Goal: Task Accomplishment & Management: Use online tool/utility

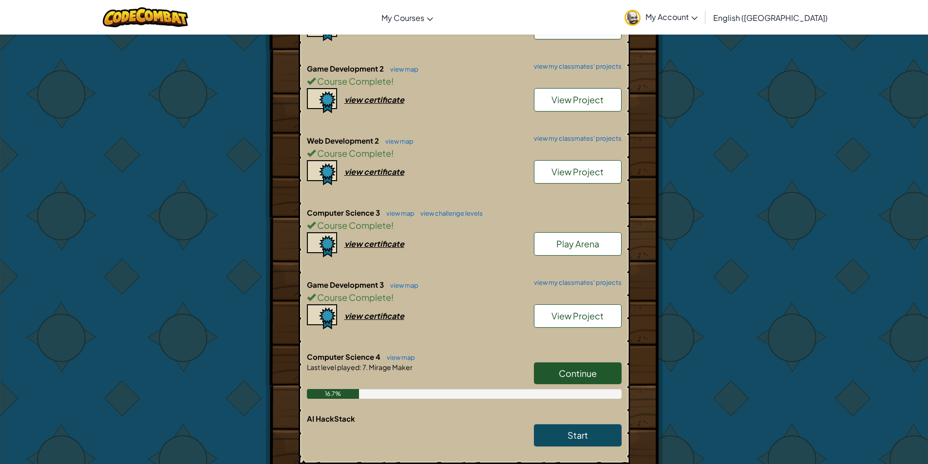
scroll to position [536, 0]
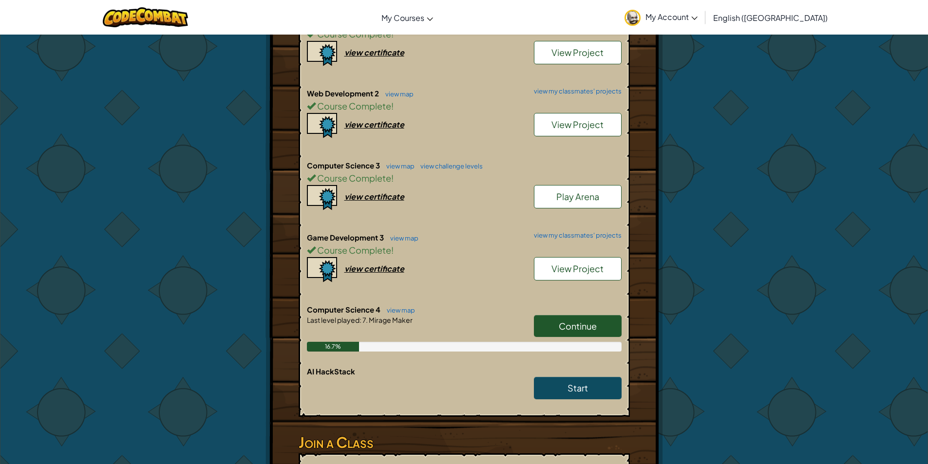
click at [562, 325] on span "Continue" at bounding box center [578, 325] width 38 height 11
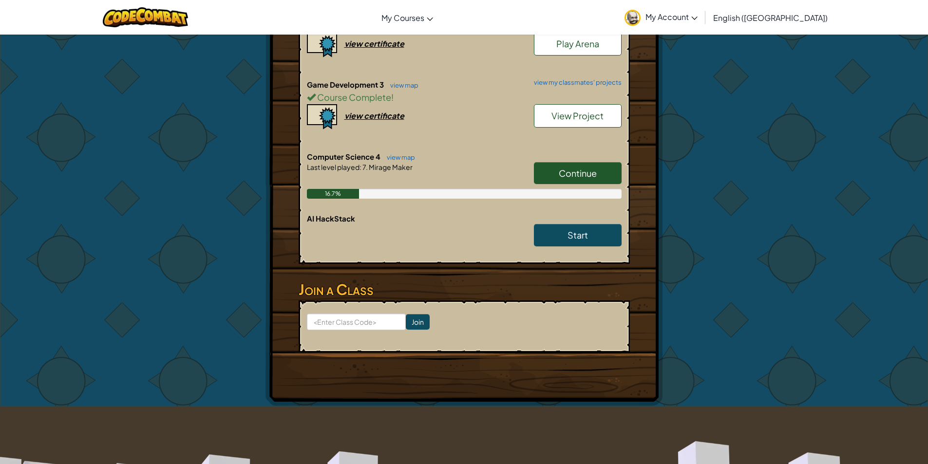
scroll to position [633, 0]
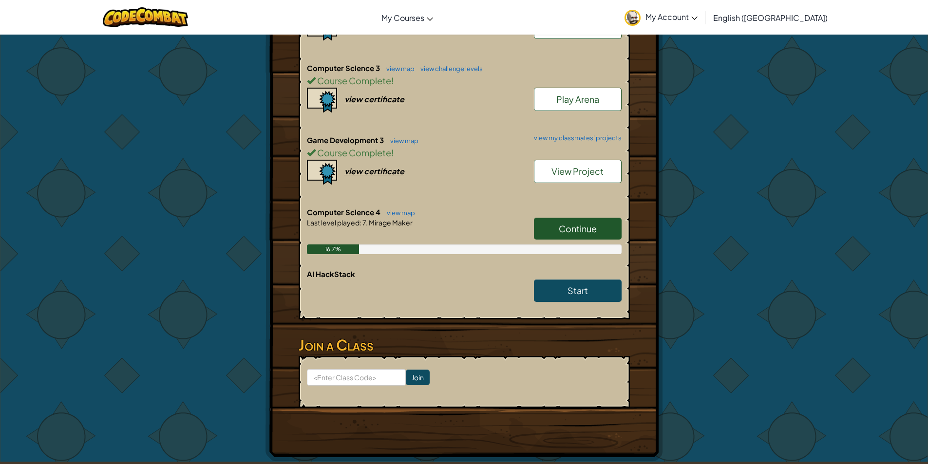
click at [587, 227] on span "Continue" at bounding box center [578, 228] width 38 height 11
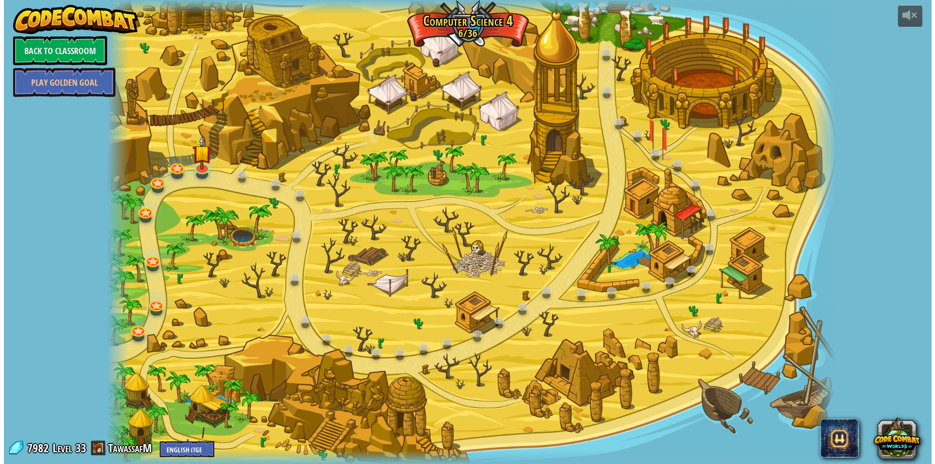
scroll to position [0, 0]
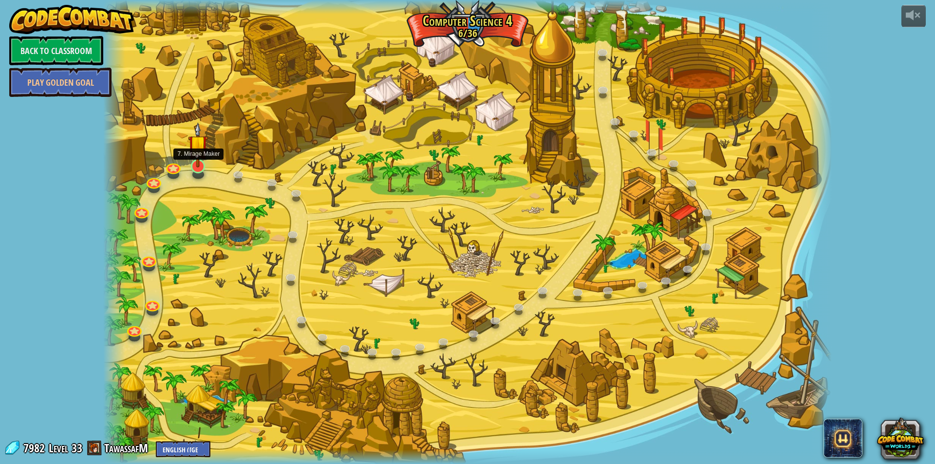
click at [195, 165] on img at bounding box center [198, 144] width 20 height 45
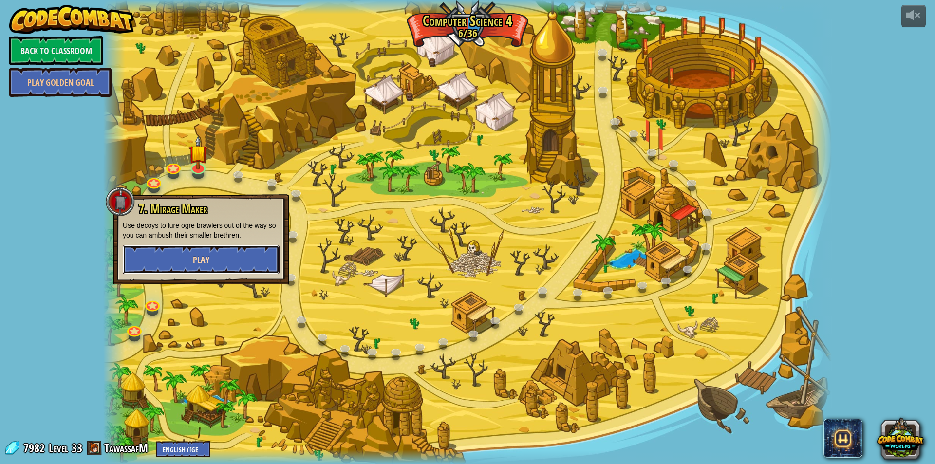
click at [224, 267] on button "Play" at bounding box center [201, 259] width 157 height 29
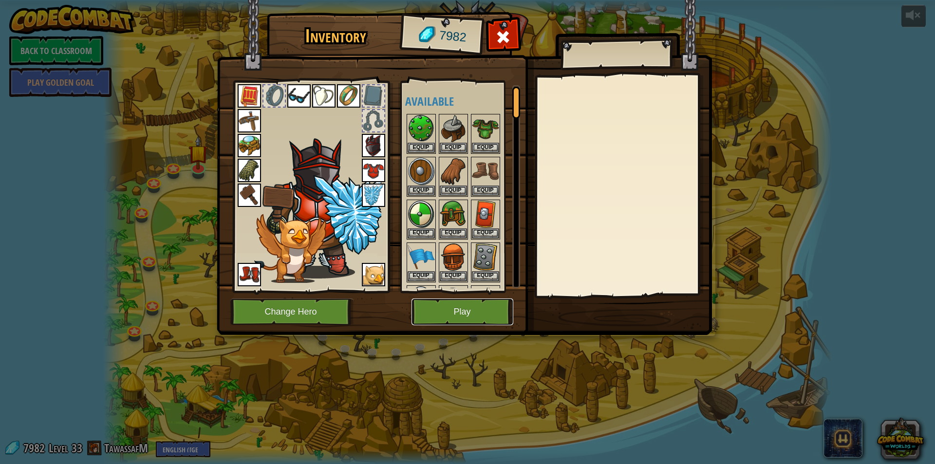
click at [453, 306] on button "Play" at bounding box center [463, 312] width 102 height 27
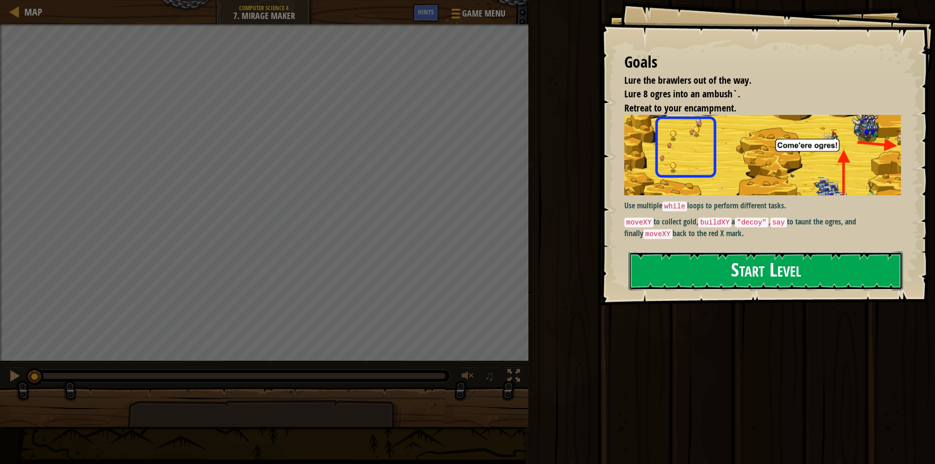
click at [697, 263] on button "Start Level" at bounding box center [766, 271] width 274 height 38
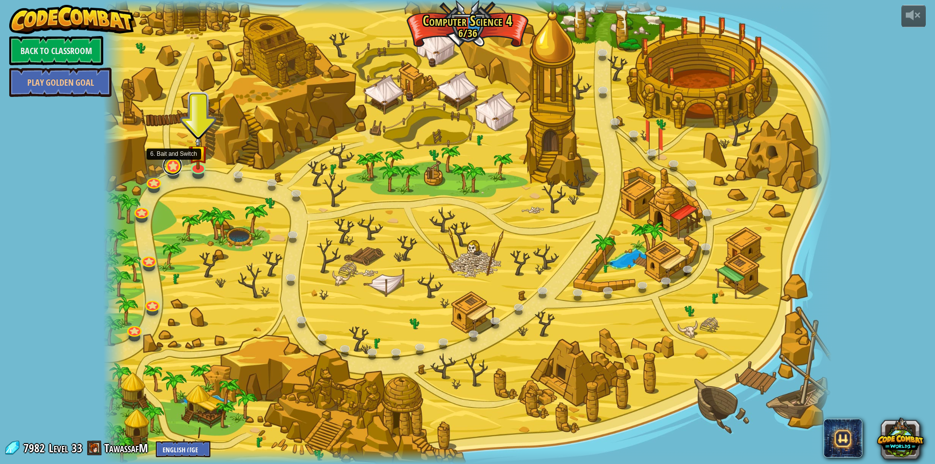
click at [169, 169] on link at bounding box center [172, 165] width 19 height 19
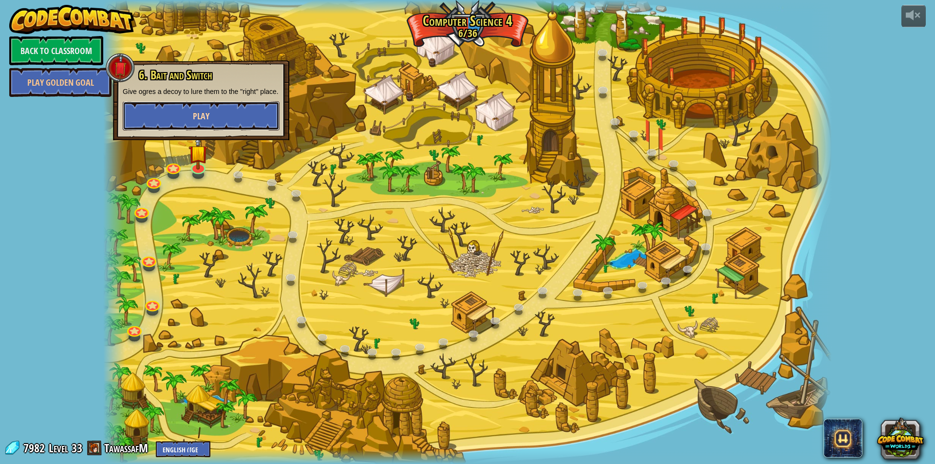
click at [224, 123] on button "Play" at bounding box center [201, 115] width 157 height 29
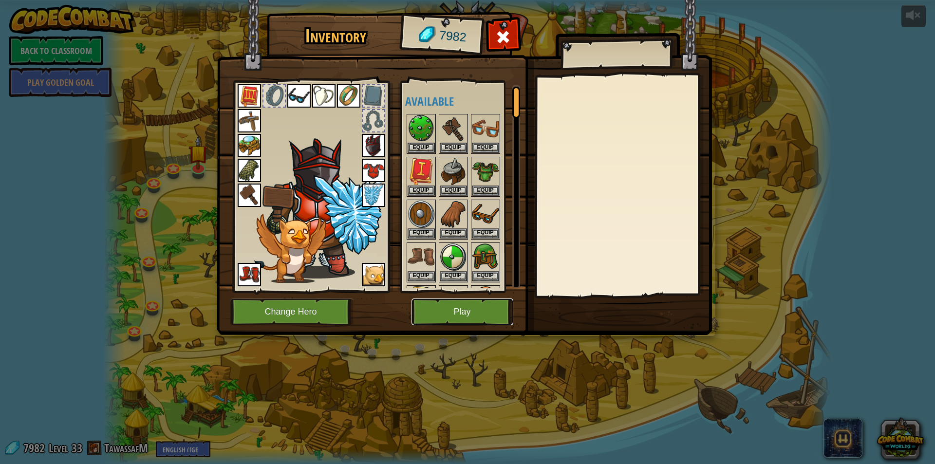
click at [457, 308] on button "Play" at bounding box center [463, 312] width 102 height 27
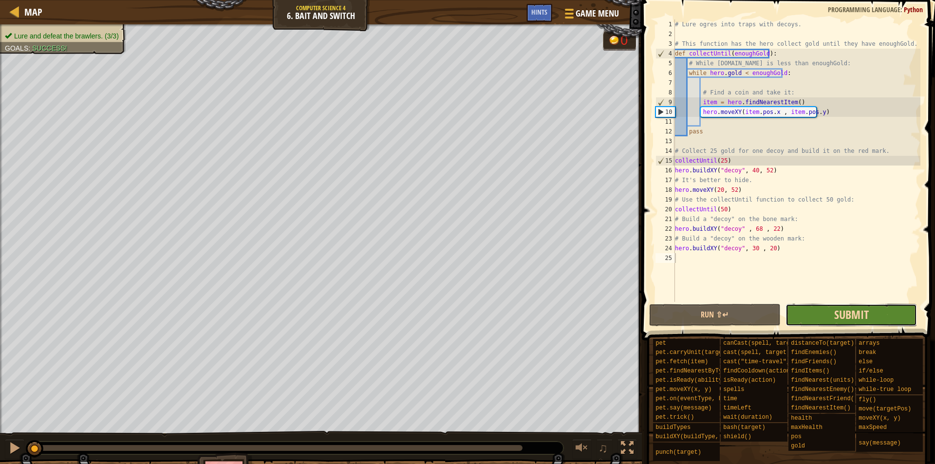
click at [845, 313] on span "Submit" at bounding box center [851, 315] width 35 height 16
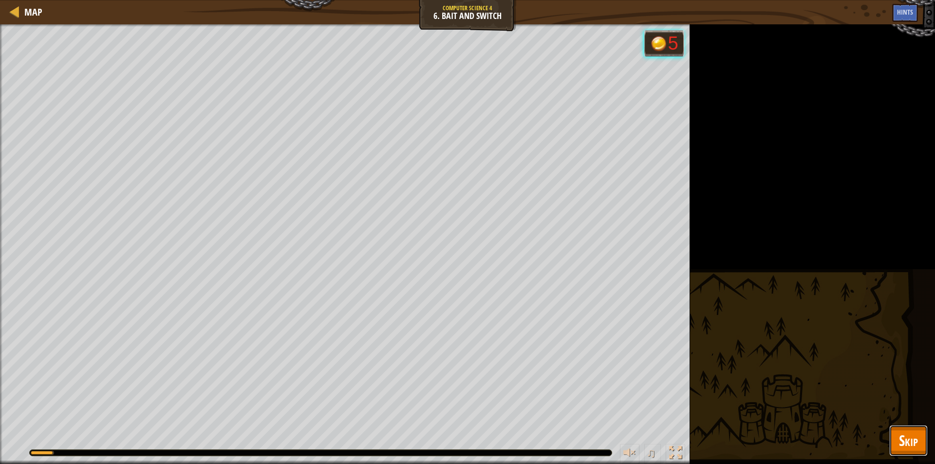
click at [909, 449] on span "Skip" at bounding box center [908, 441] width 19 height 20
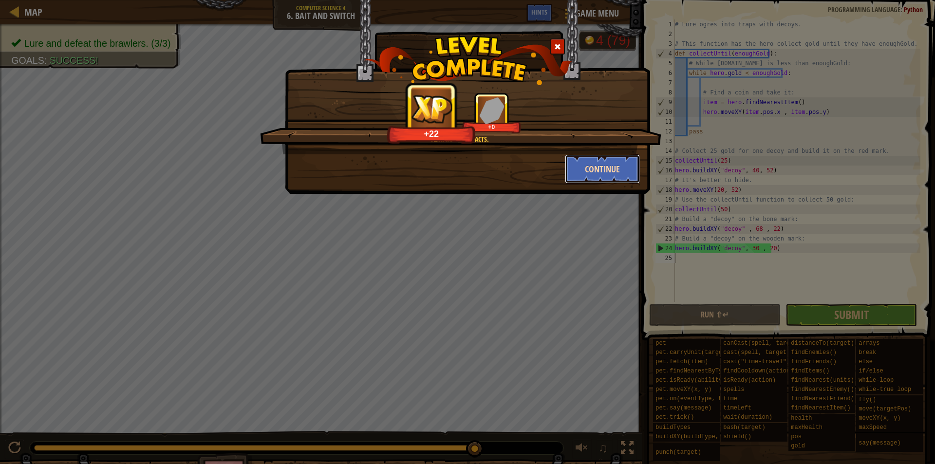
click at [594, 169] on button "Continue" at bounding box center [602, 168] width 75 height 29
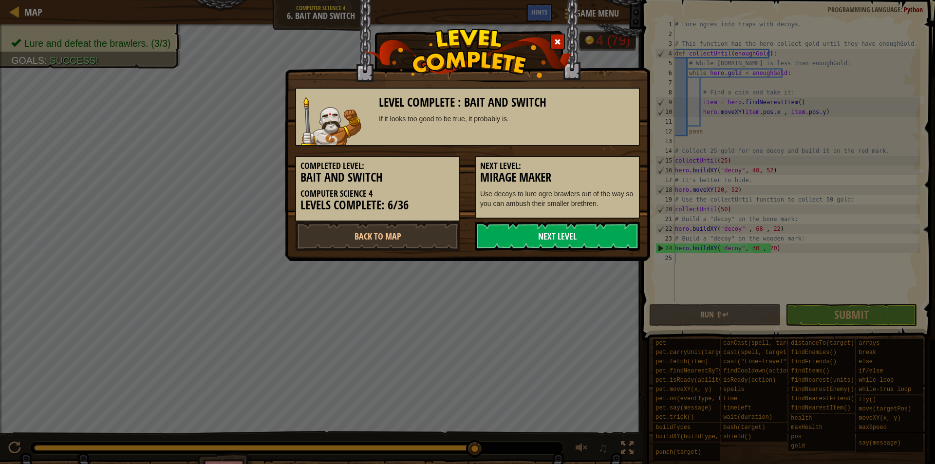
click at [571, 242] on link "Next Level" at bounding box center [557, 236] width 165 height 29
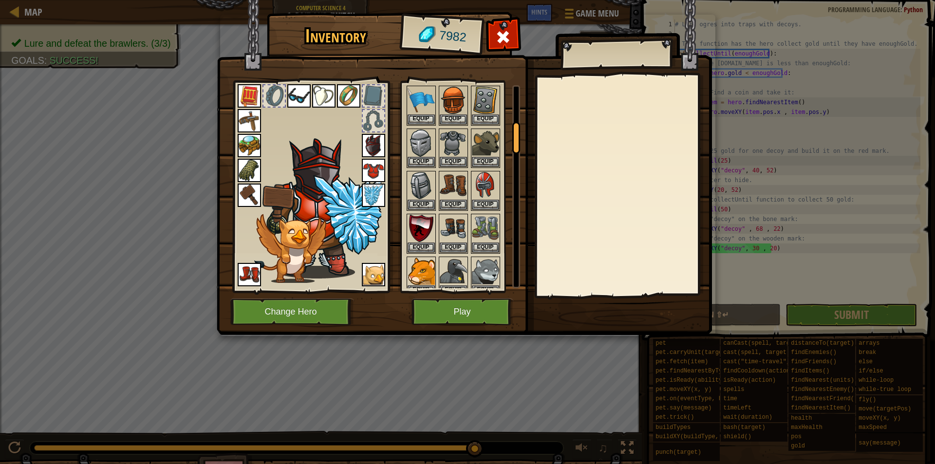
scroll to position [244, 0]
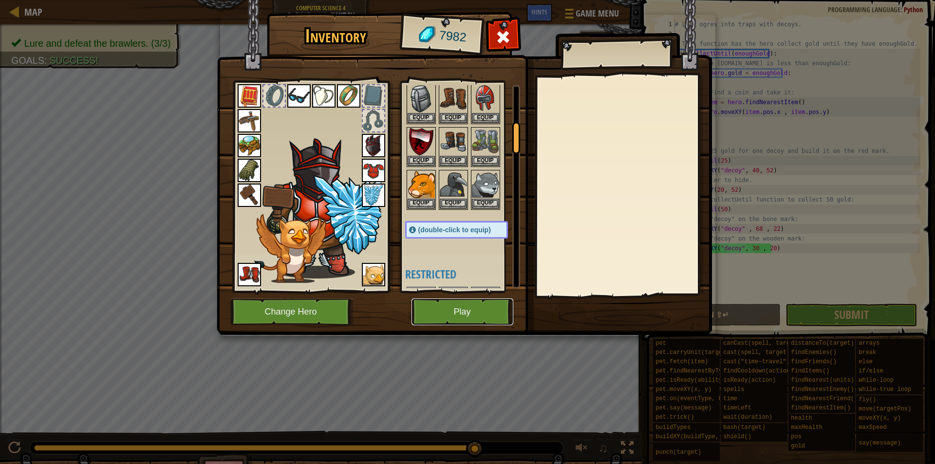
click at [474, 306] on button "Play" at bounding box center [463, 312] width 102 height 27
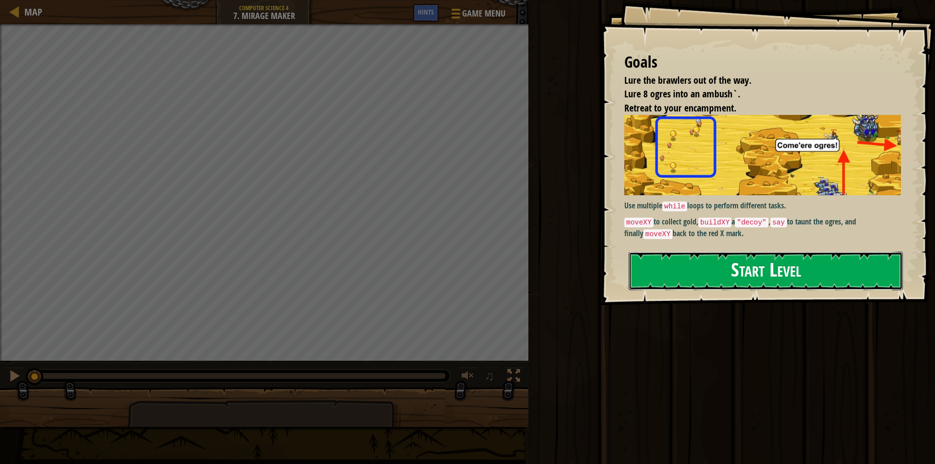
click at [721, 282] on button "Start Level" at bounding box center [766, 271] width 274 height 38
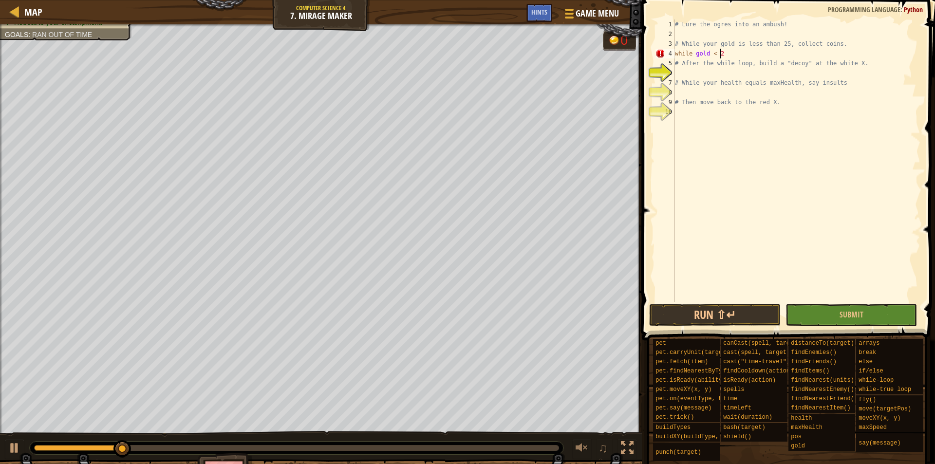
scroll to position [4, 3]
type textarea "while gold < 25:"
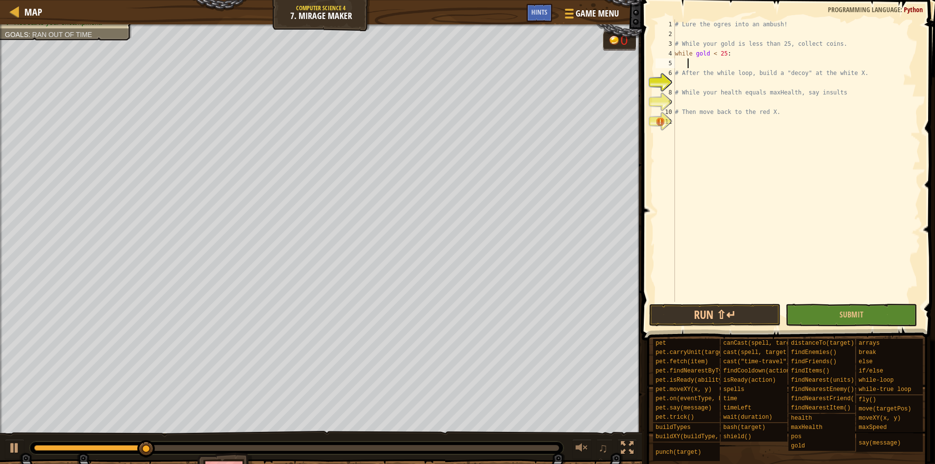
scroll to position [4, 0]
click at [730, 53] on div "# Lure the ogres into an ambush! # While your gold is less than 25, collect coi…" at bounding box center [796, 170] width 247 height 302
type textarea "while gold < 25:"
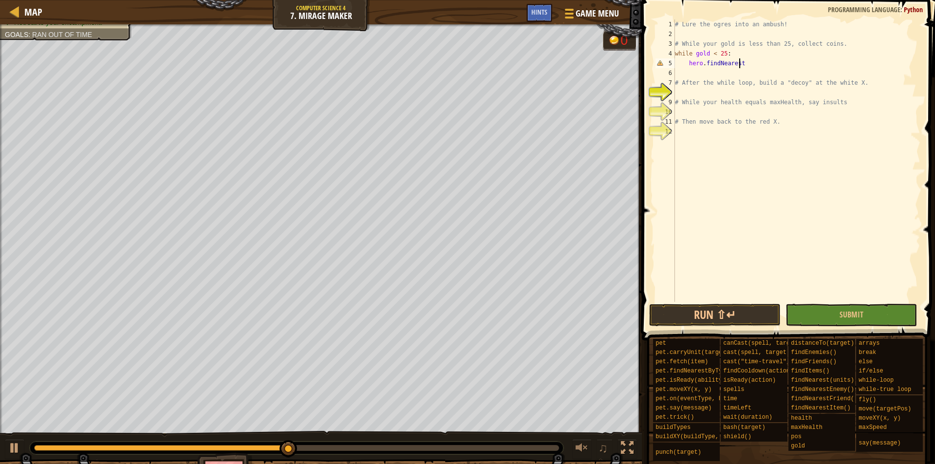
scroll to position [4, 5]
type textarea "hero.findNearestItem()"
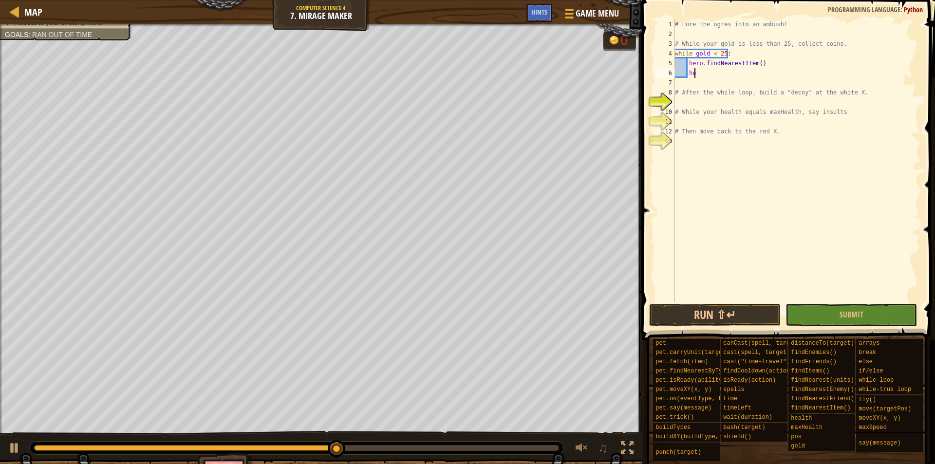
scroll to position [4, 1]
type textarea "h"
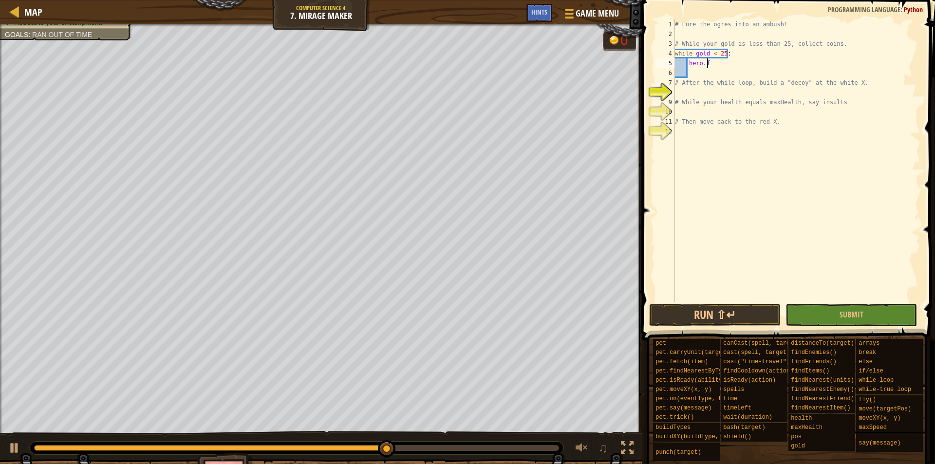
type textarea "h"
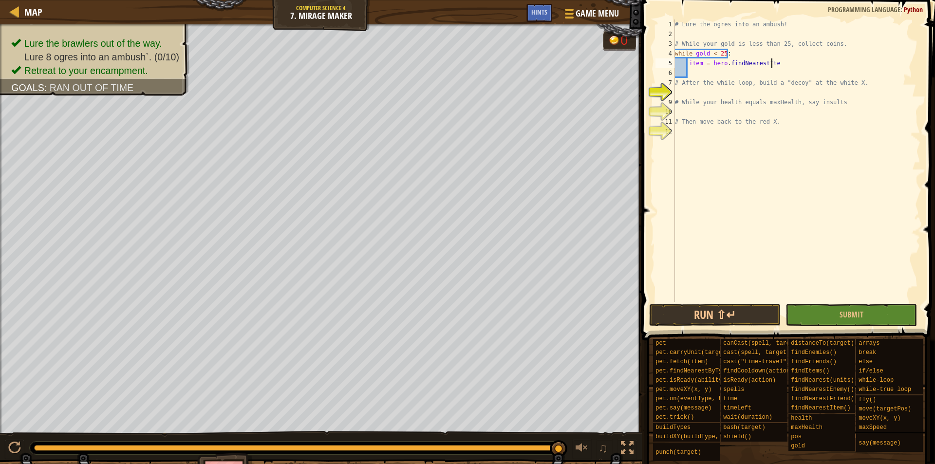
scroll to position [4, 8]
type textarea "item = hero.findNearestItem()"
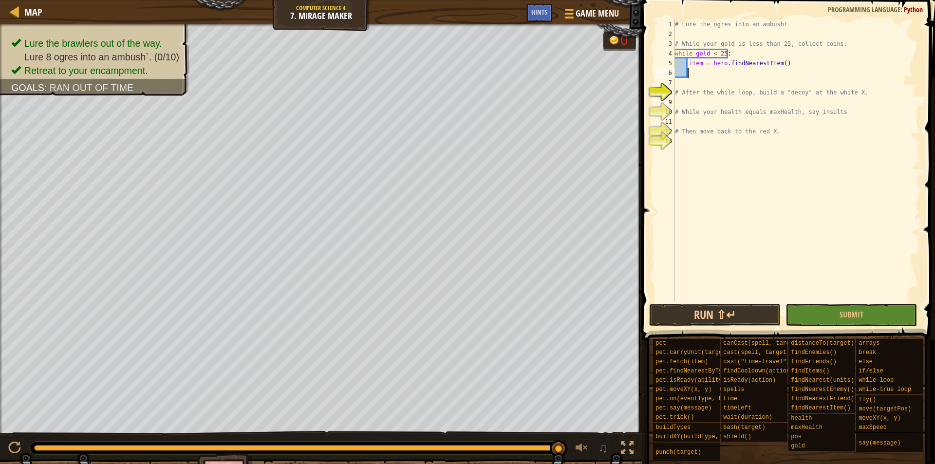
scroll to position [4, 0]
drag, startPoint x: 785, startPoint y: 63, endPoint x: 769, endPoint y: 8, distance: 57.2
click at [786, 60] on div "# Lure the ogres into an ambush! # While your gold is less than 25, collect coi…" at bounding box center [796, 170] width 247 height 302
type textarea "item = hero.findNearestItem(coin)"
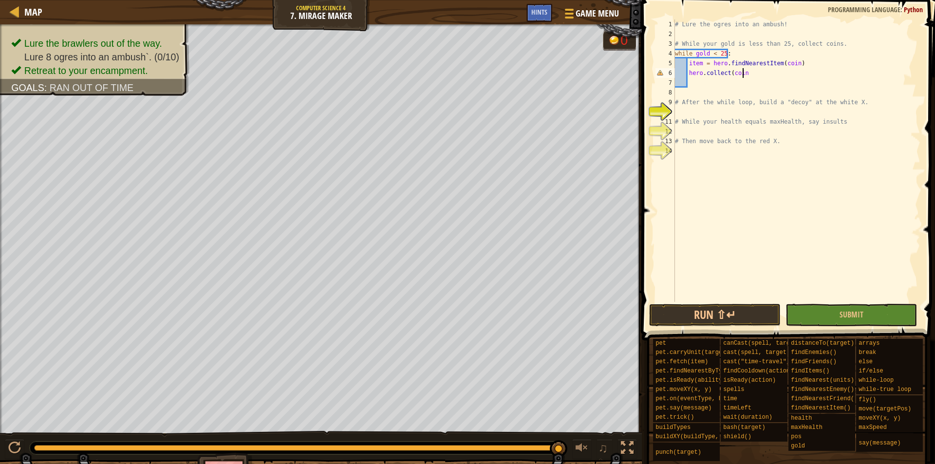
scroll to position [4, 5]
click at [684, 103] on div "# Lure the ogres into an ambush! # While your gold is less than 25, collect coi…" at bounding box center [796, 170] width 247 height 302
type textarea "# After the while loop, build a "decoy" at the white X."
click at [682, 113] on div "# Lure the ogres into an ambush! # While your gold is less than 25, collect coi…" at bounding box center [796, 170] width 247 height 302
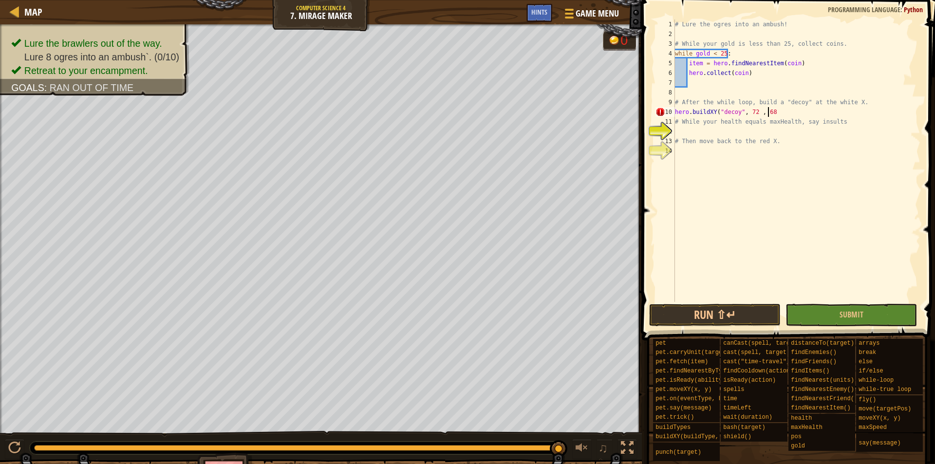
type textarea "hero.buildXY("decoy", 72 , 68)"
click at [685, 132] on div "# Lure the ogres into an ambush! # While your gold is less than 25, collect coi…" at bounding box center [796, 170] width 247 height 302
type textarea "health = maxHealth:"
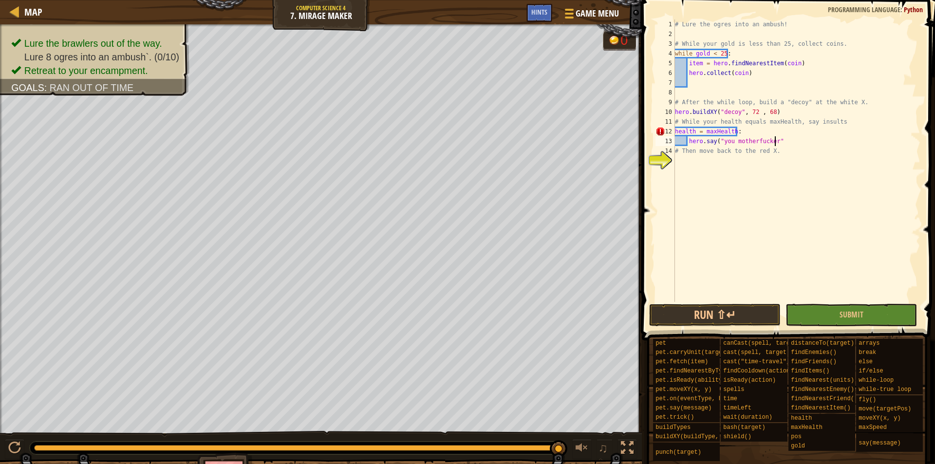
scroll to position [4, 8]
type textarea "hero.say("you motherfucker")"
click at [682, 164] on div "# Lure the ogres into an ambush! # While your gold is less than 25, collect coi…" at bounding box center [796, 170] width 247 height 302
click at [675, 130] on div "# Lure the ogres into an ambush! # While your gold is less than 25, collect coi…" at bounding box center [796, 170] width 247 height 302
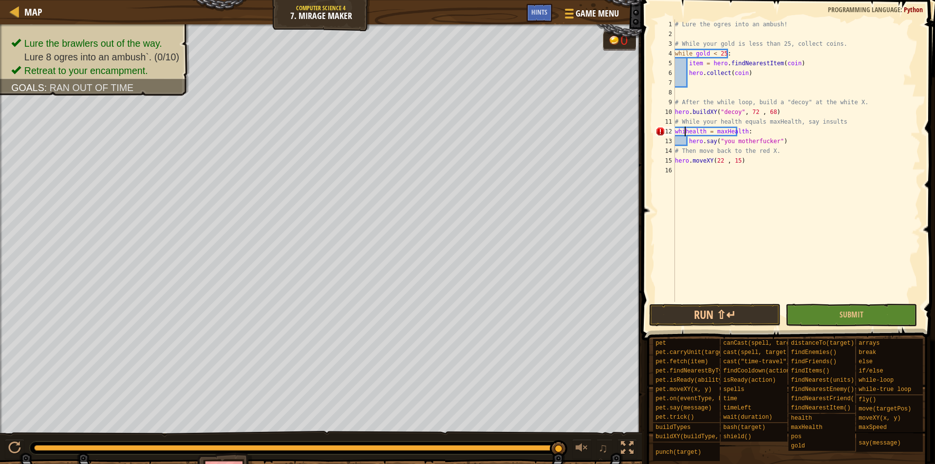
scroll to position [4, 1]
type textarea "while health = maxHealth:"
click at [756, 131] on div "# Lure the ogres into an ambush! # While your gold is less than 25, collect coi…" at bounding box center [796, 170] width 247 height 302
drag, startPoint x: 685, startPoint y: 150, endPoint x: 781, endPoint y: 150, distance: 95.9
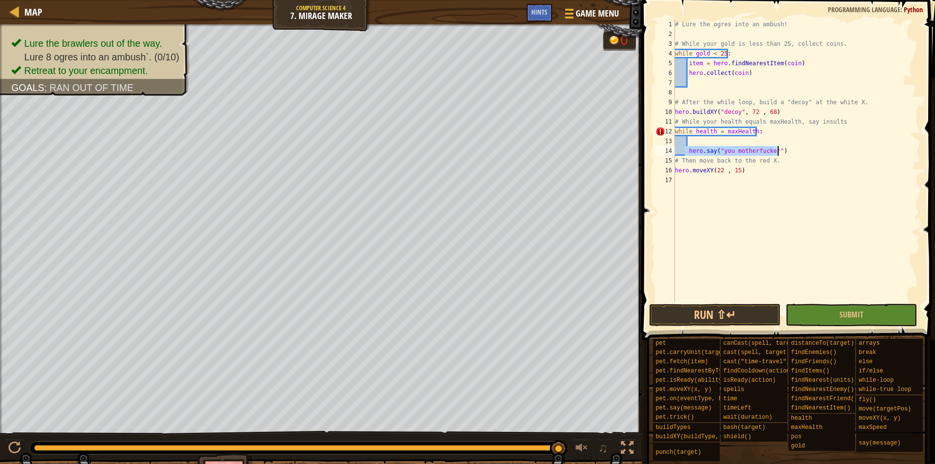
click at [781, 150] on div "# Lure the ogres into an ambush! # While your gold is less than 25, collect coi…" at bounding box center [796, 170] width 247 height 302
type textarea "hero.say("you motherfucker")"
click at [694, 142] on div "# Lure the ogres into an ambush! # While your gold is less than 25, collect coi…" at bounding box center [796, 170] width 247 height 302
paste textarea "hero.say("you motherfucker")"
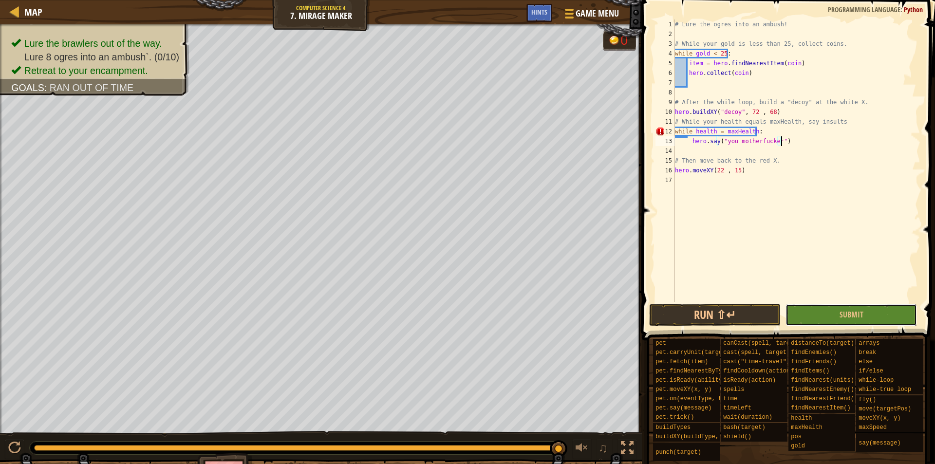
click at [847, 307] on button "Submit" at bounding box center [851, 315] width 131 height 22
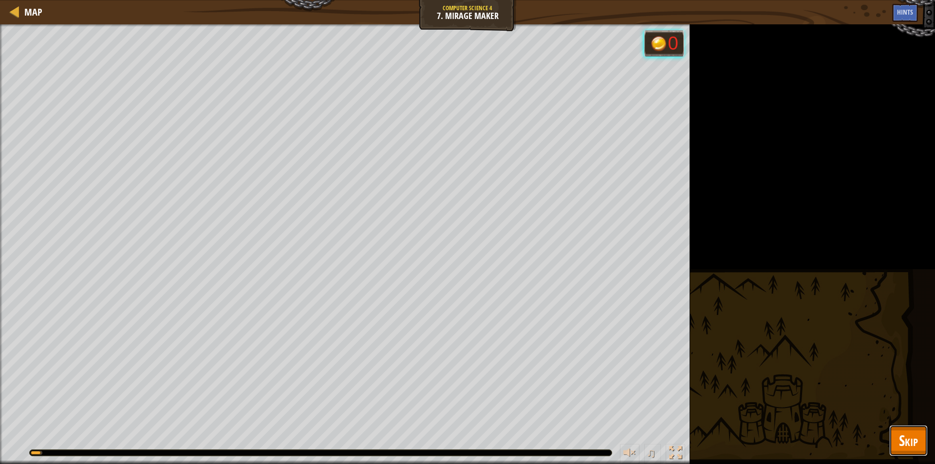
click at [905, 437] on span "Skip" at bounding box center [908, 441] width 19 height 20
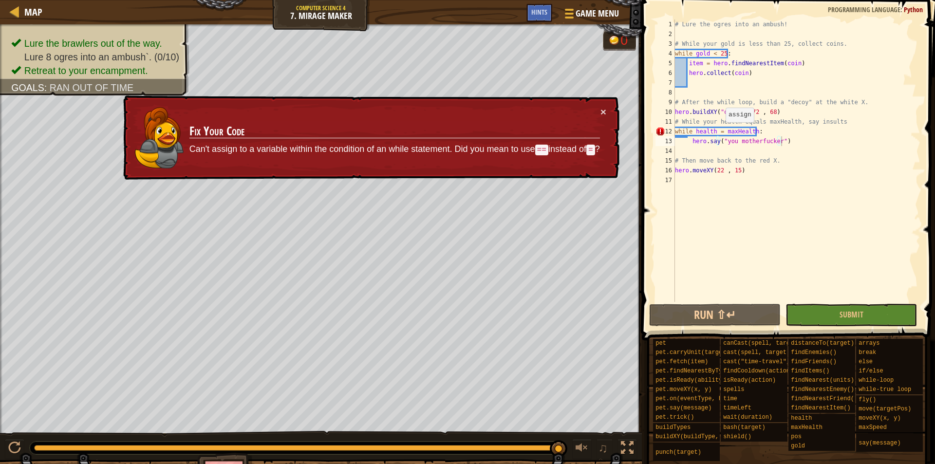
click at [721, 132] on div "# Lure the ogres into an ambush! # While your gold is less than 25, collect coi…" at bounding box center [796, 170] width 247 height 302
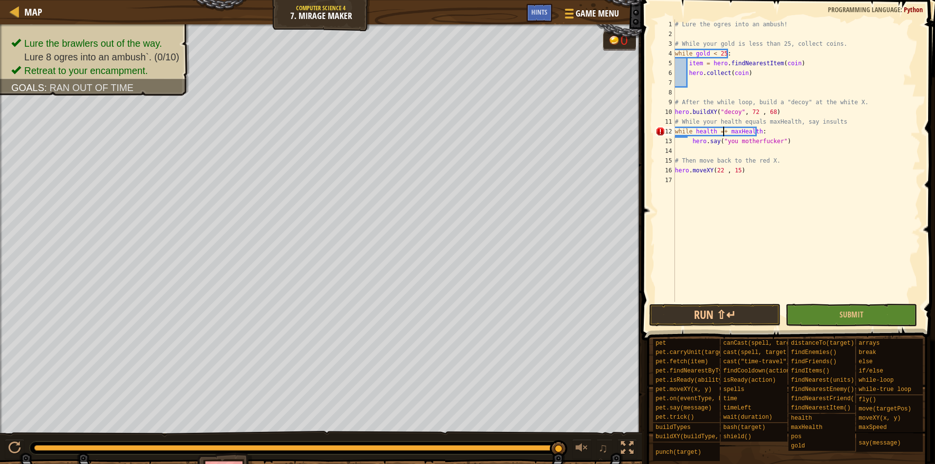
scroll to position [4, 4]
click at [847, 315] on span "Submit" at bounding box center [852, 314] width 24 height 11
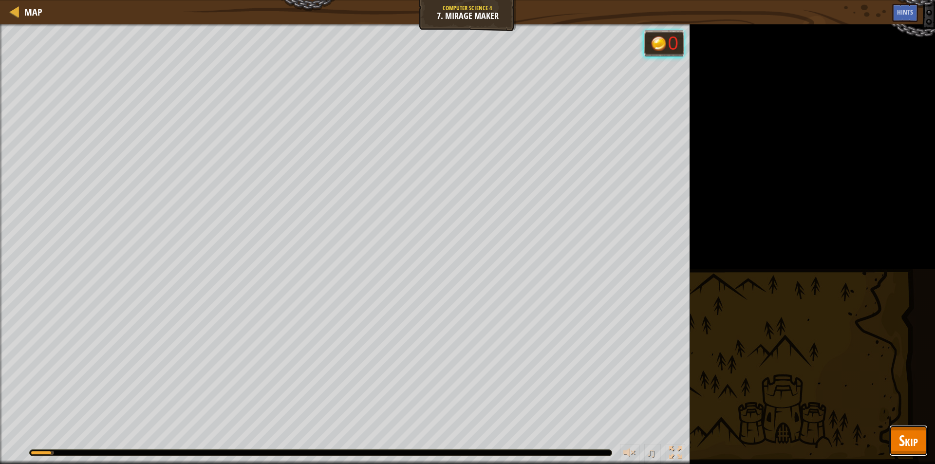
drag, startPoint x: 907, startPoint y: 440, endPoint x: 887, endPoint y: 415, distance: 32.3
click at [907, 440] on span "Skip" at bounding box center [908, 441] width 19 height 20
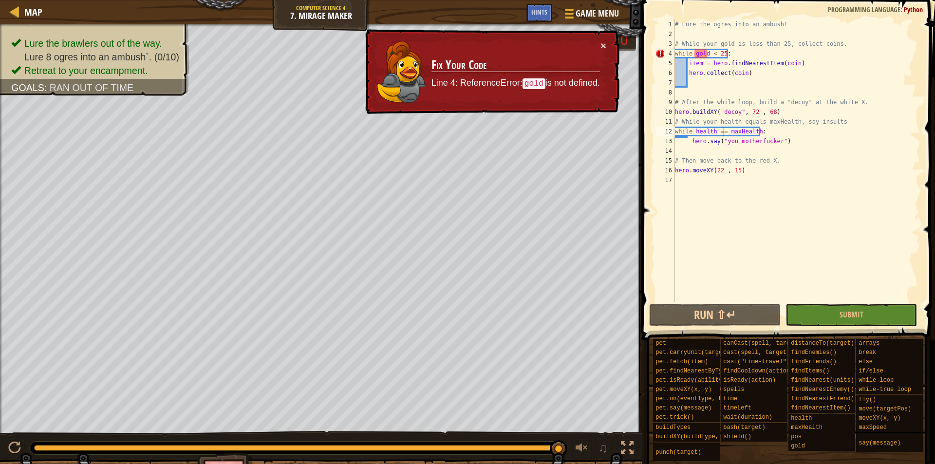
click at [696, 54] on div "# Lure the ogres into an ambush! # While your gold is less than 25, collect coi…" at bounding box center [796, 170] width 247 height 302
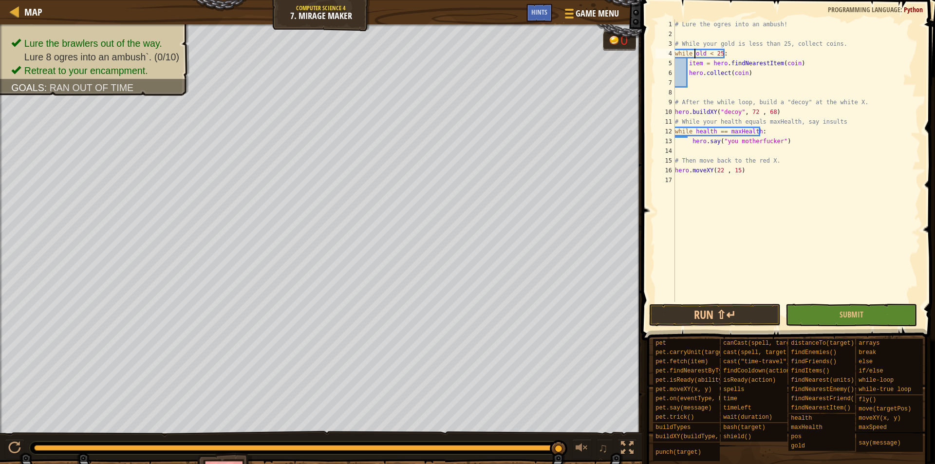
scroll to position [4, 2]
click at [845, 318] on span "Submit" at bounding box center [852, 314] width 24 height 11
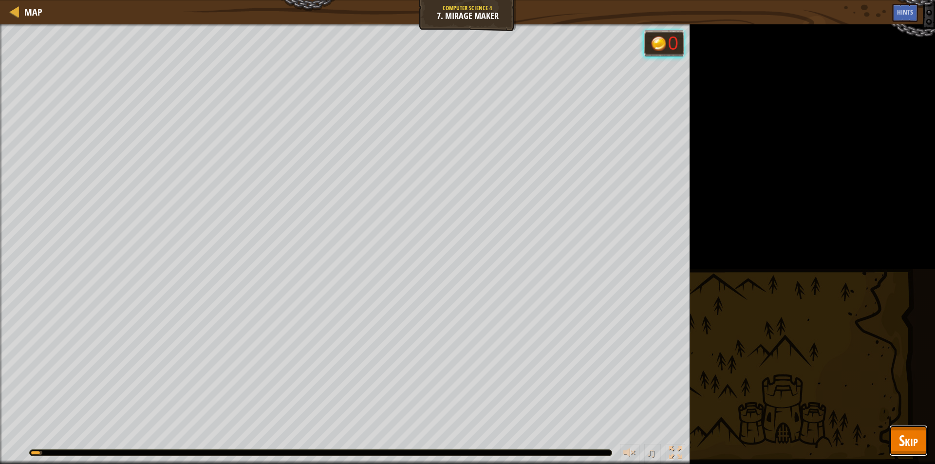
click at [912, 444] on span "Skip" at bounding box center [908, 441] width 19 height 20
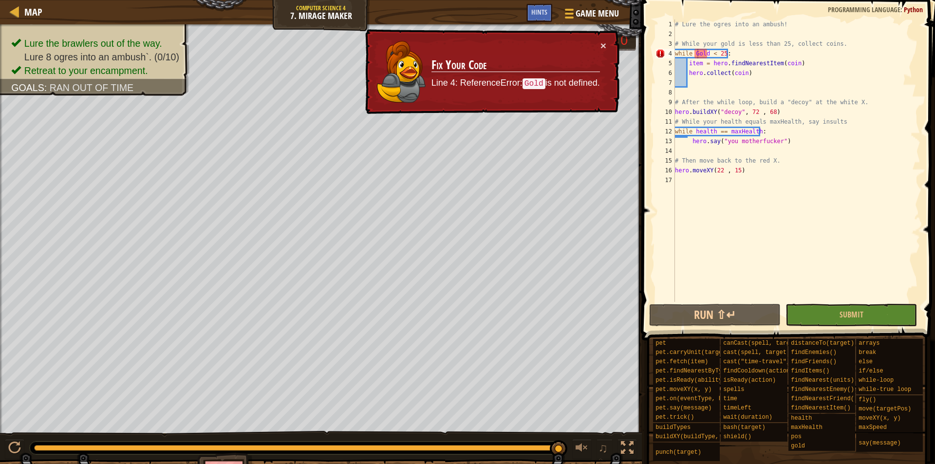
click at [699, 51] on div "# Lure the ogres into an ambush! # While your gold is less than 25, collect coi…" at bounding box center [796, 170] width 247 height 302
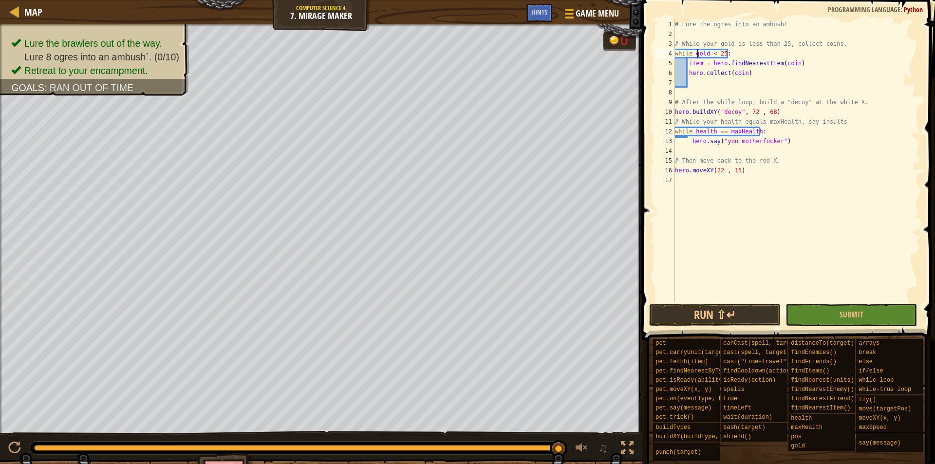
click at [701, 62] on div "# Lure the ogres into an ambush! # While your gold is less than 25, collect coi…" at bounding box center [796, 170] width 247 height 302
click at [774, 65] on div "# Lure the ogres into an ambush! # While your gold is less than 25, collect coi…" at bounding box center [796, 170] width 247 height 302
click at [789, 62] on div "# Lure the ogres into an ambush! # While your gold is less than 25, collect coi…" at bounding box center [796, 170] width 247 height 302
click at [775, 65] on div "# Lure the ogres into an ambush! # While your gold is less than 25, collect coi…" at bounding box center [796, 170] width 247 height 302
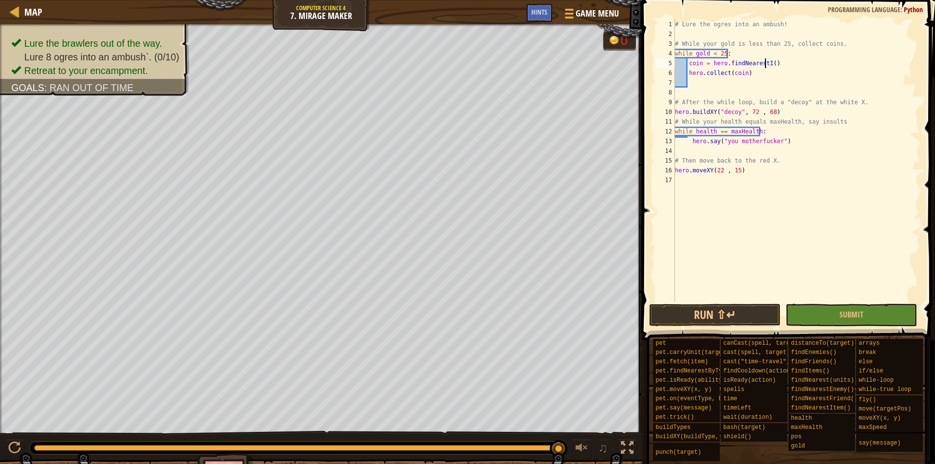
scroll to position [4, 7]
click at [765, 67] on div "# Lure the ogres into an ambush! # While your gold is less than 25, collect coi…" at bounding box center [796, 170] width 247 height 302
click at [816, 63] on div "# Lure the ogres into an ambush! # While your gold is less than 25, collect coi…" at bounding box center [796, 170] width 247 height 302
click at [813, 64] on div "# Lure the ogres into an ambush! # While your gold is less than 25, collect coi…" at bounding box center [796, 170] width 247 height 302
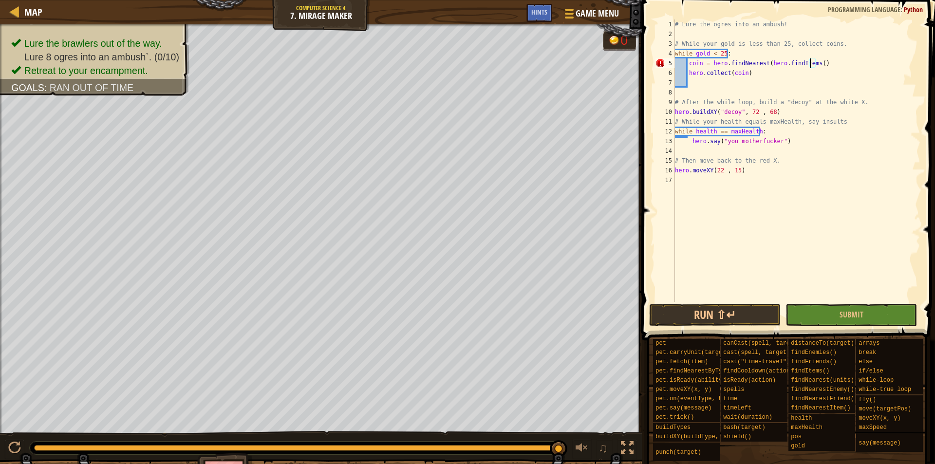
click at [818, 65] on div "# Lure the ogres into an ambush! # While your gold is less than 25, collect coi…" at bounding box center [796, 170] width 247 height 302
type textarea "coin = hero.findNearest(hero.findItems())"
click at [831, 319] on button "Submit" at bounding box center [851, 315] width 131 height 22
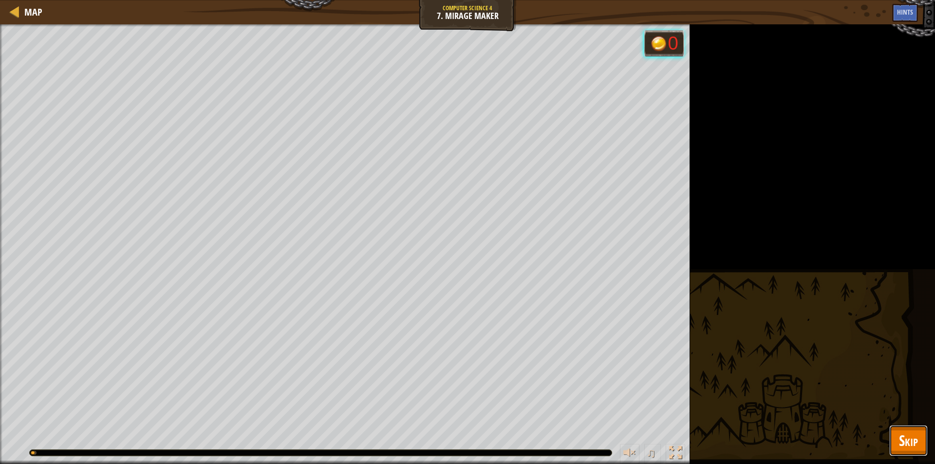
click at [909, 439] on span "Skip" at bounding box center [908, 441] width 19 height 20
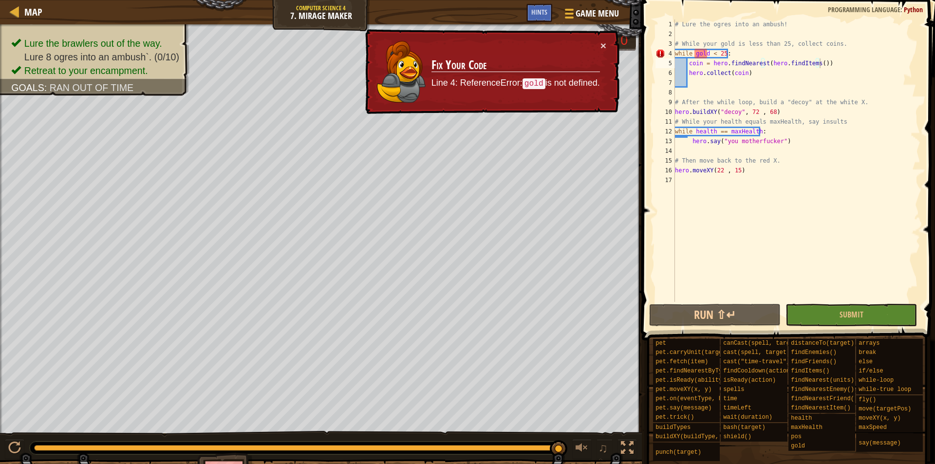
click at [822, 67] on div "# Lure the ogres into an ambush! # While your gold is less than 25, collect coi…" at bounding box center [796, 170] width 247 height 302
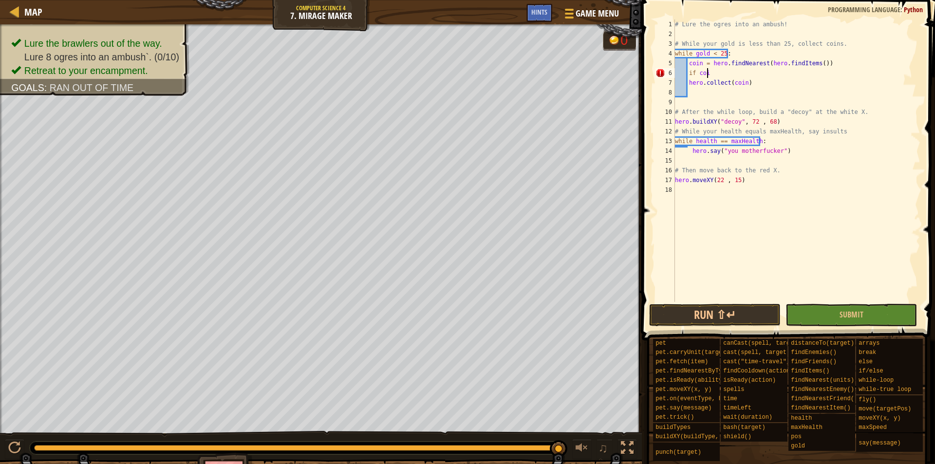
scroll to position [4, 2]
type textarea "if coin:"
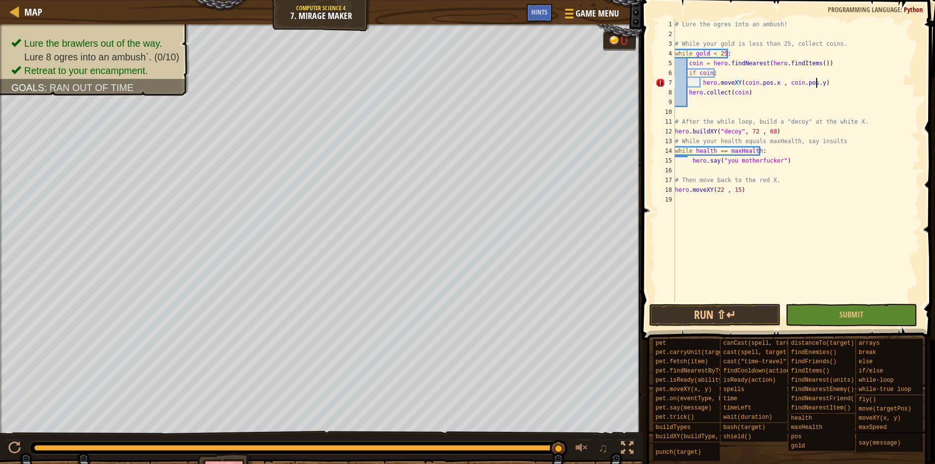
scroll to position [4, 11]
drag, startPoint x: 744, startPoint y: 92, endPoint x: 682, endPoint y: 95, distance: 62.4
click at [682, 95] on div "# Lure the ogres into an ambush! # While your gold is less than 25, collect coi…" at bounding box center [796, 170] width 247 height 302
type textarea "hero.collect(coin)"
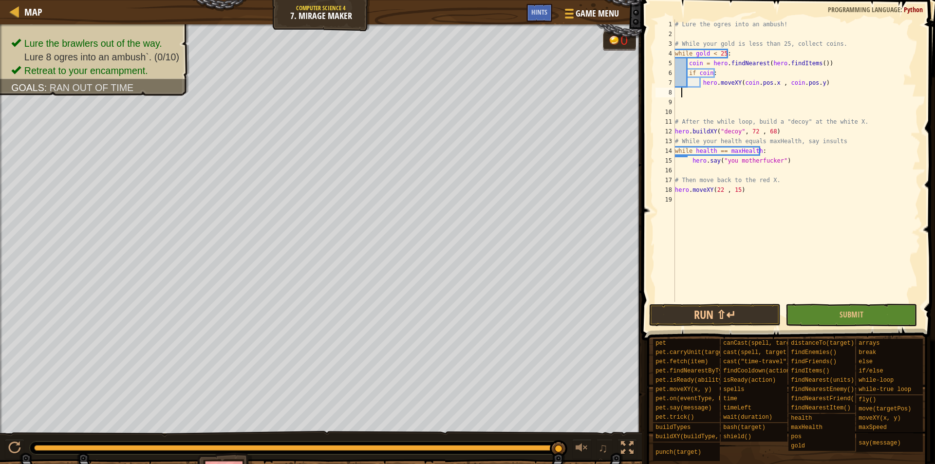
click at [856, 124] on div "# Lure the ogres into an ambush! # While your gold is less than 25, collect coi…" at bounding box center [796, 170] width 247 height 302
click at [755, 151] on div "# Lure the ogres into an ambush! # While your gold is less than 25, collect coi…" at bounding box center [796, 170] width 247 height 302
type textarea "while hero.health == hero.maxHealth:"
click at [794, 151] on div "# Lure the ogres into an ambush! # While your gold is less than 25, collect coi…" at bounding box center [796, 170] width 247 height 302
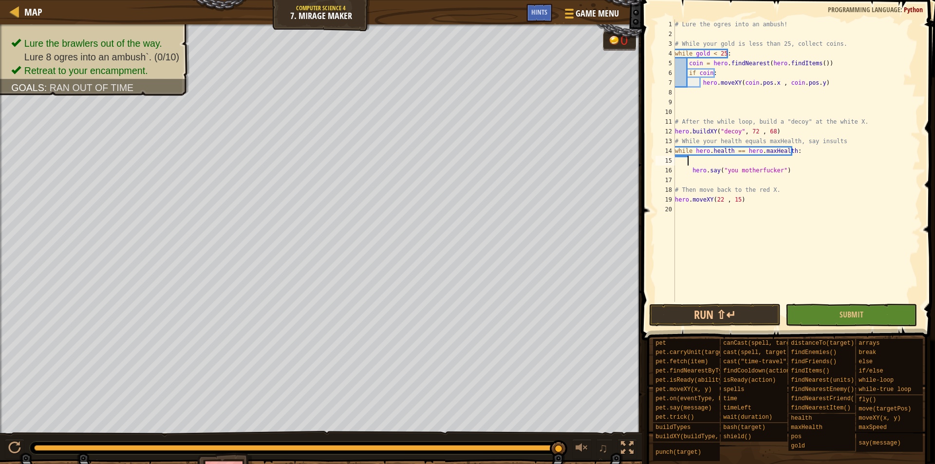
scroll to position [4, 0]
drag, startPoint x: 691, startPoint y: 171, endPoint x: 783, endPoint y: 170, distance: 91.6
click at [783, 170] on div "# Lure the ogres into an ambush! # While your gold is less than 25, collect coi…" at bounding box center [796, 170] width 247 height 302
type textarea "hero.say("you motherfucker")"
click at [690, 161] on div "# Lure the ogres into an ambush! # While your gold is less than 25, collect coi…" at bounding box center [796, 170] width 247 height 302
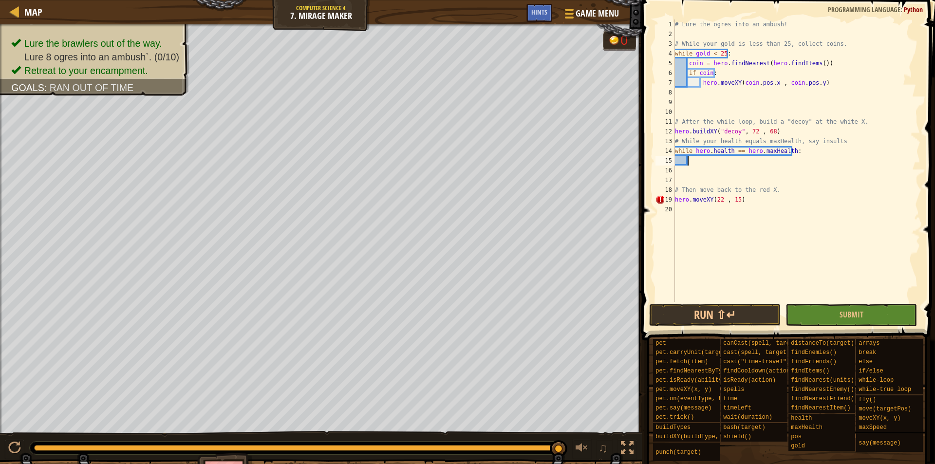
scroll to position [4, 0]
paste textarea "hero.say("you motherfucker")"
click at [692, 52] on div "# Lure the ogres into an ambush! # While your gold is less than 25, collect coi…" at bounding box center [796, 170] width 247 height 302
click at [694, 54] on div "# Lure the ogres into an ambush! # While your gold is less than 25, collect coi…" at bounding box center [796, 170] width 247 height 302
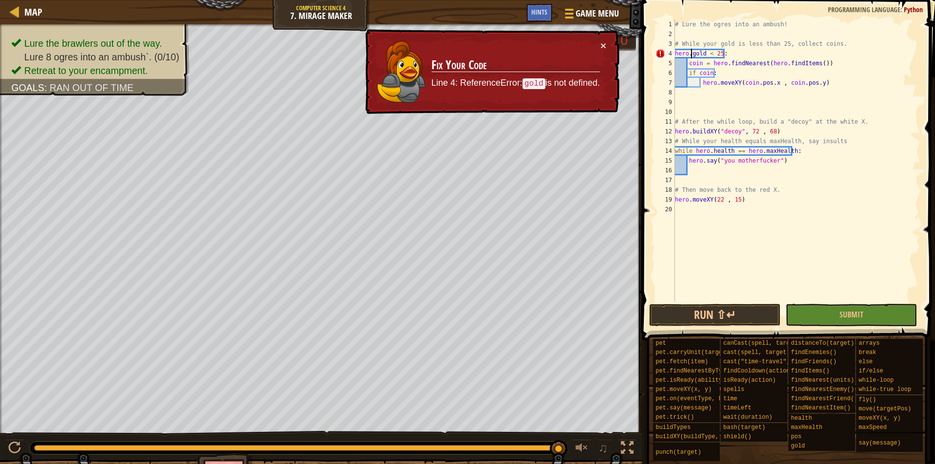
click at [676, 54] on div "# Lure the ogres into an ambush! # While your gold is less than 25, collect coi…" at bounding box center [796, 170] width 247 height 302
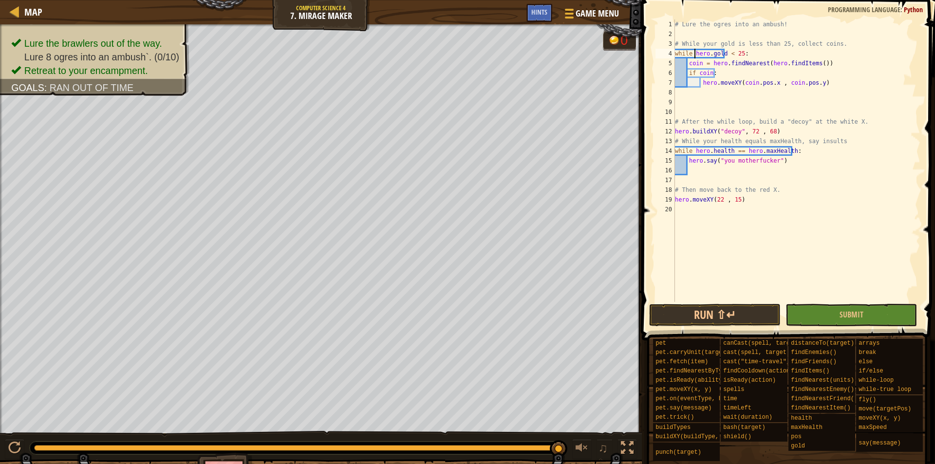
click at [744, 54] on div "# Lure the ogres into an ambush! # While your gold is less than 25, collect coi…" at bounding box center [796, 170] width 247 height 302
type textarea "while hero.gold < 25:"
click at [862, 311] on span "Submit" at bounding box center [852, 314] width 24 height 11
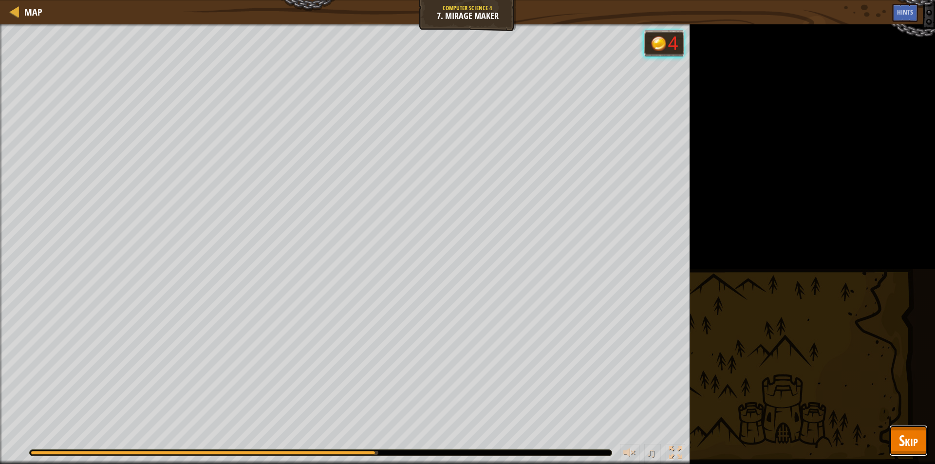
click at [901, 435] on span "Skip" at bounding box center [908, 441] width 19 height 20
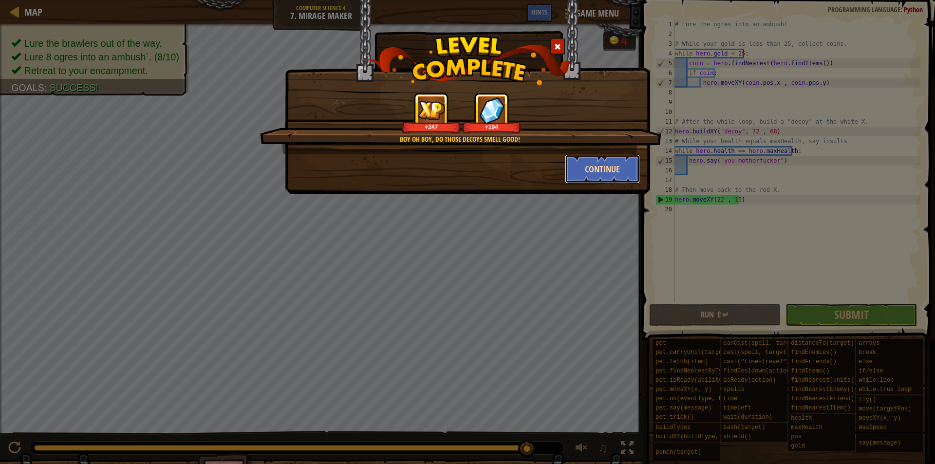
click at [574, 173] on button "Continue" at bounding box center [602, 168] width 75 height 29
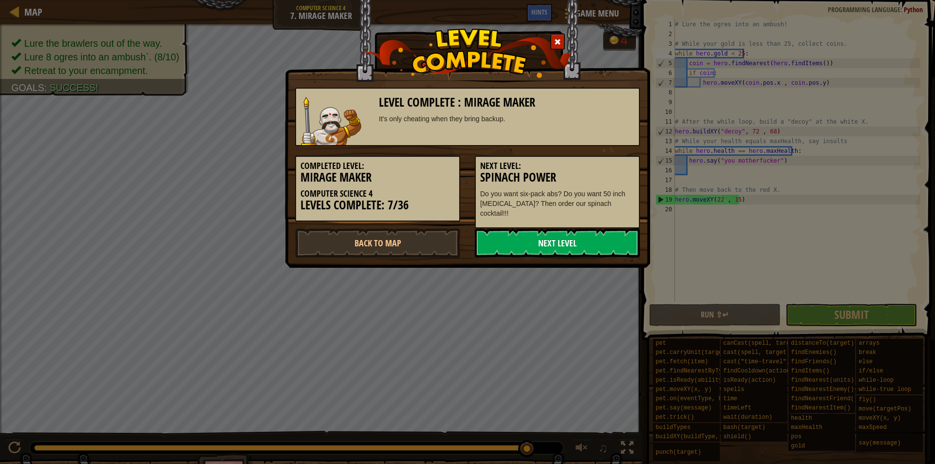
click at [558, 233] on link "Next Level" at bounding box center [557, 242] width 165 height 29
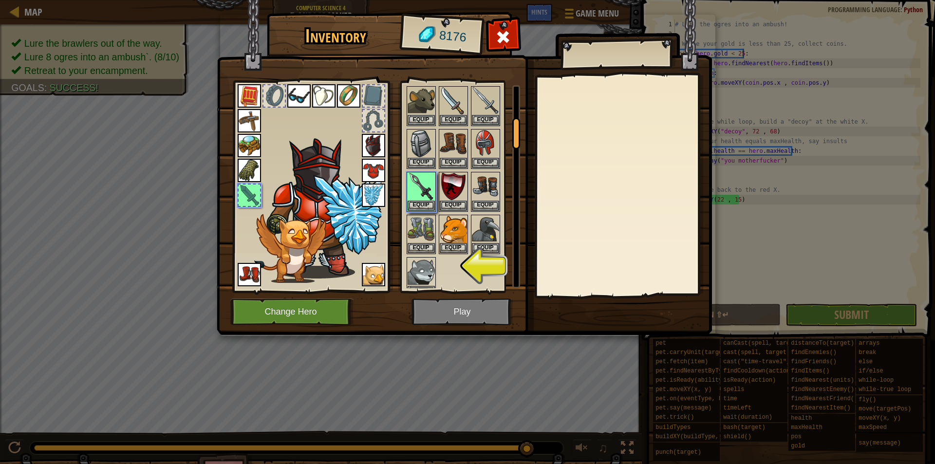
scroll to position [211, 0]
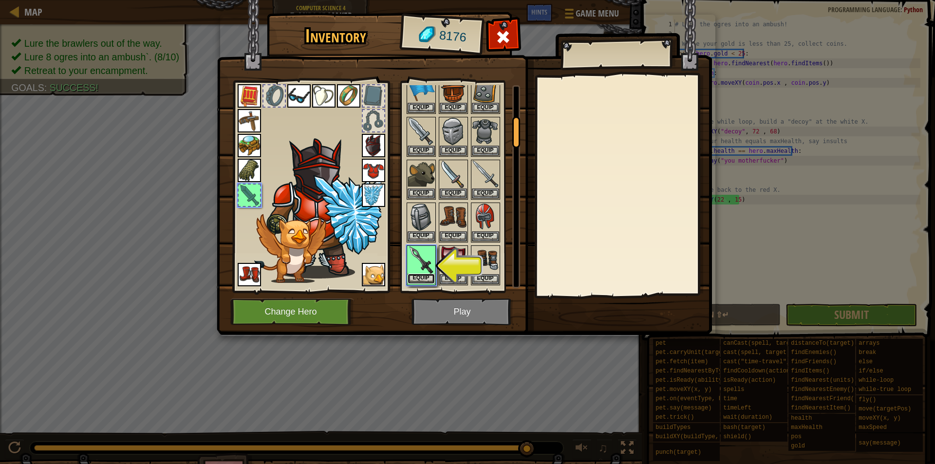
click at [425, 277] on button "Equip" at bounding box center [421, 279] width 27 height 10
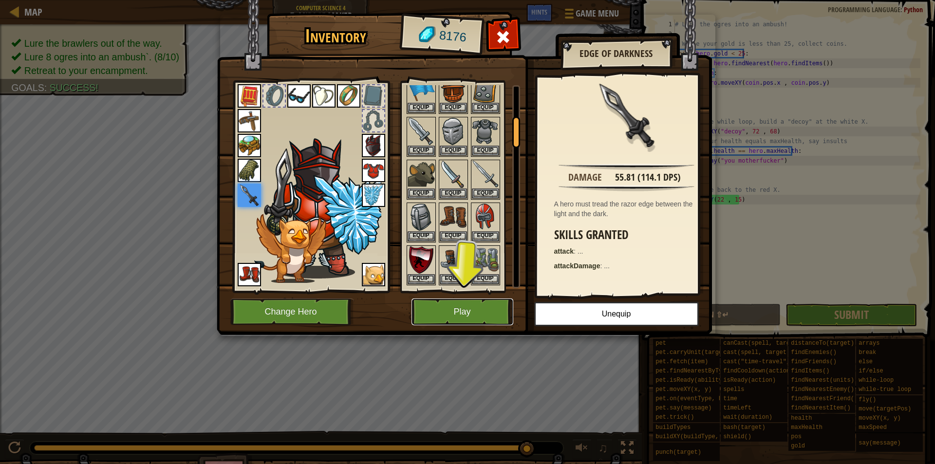
click at [458, 307] on button "Play" at bounding box center [463, 312] width 102 height 27
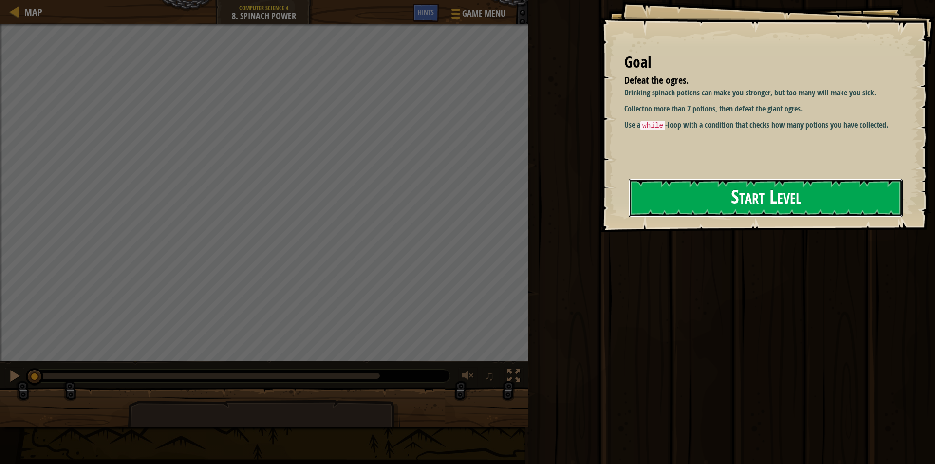
click at [716, 208] on button "Start Level" at bounding box center [766, 198] width 274 height 38
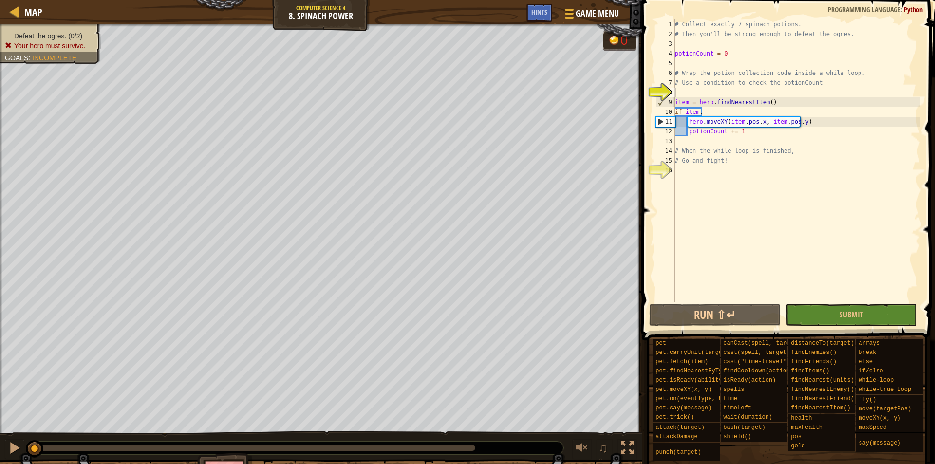
click at [689, 95] on div "# Collect exactly 7 spinach potions. # Then you'll be strong enough to defeat t…" at bounding box center [796, 170] width 247 height 302
click at [686, 92] on div "# Collect exactly 7 spinach potions. # Then you'll be strong enough to defeat t…" at bounding box center [796, 170] width 247 height 302
drag, startPoint x: 690, startPoint y: 88, endPoint x: 682, endPoint y: 86, distance: 8.0
click at [689, 88] on div "# Collect exactly 7 spinach potions. # Then you'll be strong enough to defeat t…" at bounding box center [796, 170] width 247 height 302
click at [691, 94] on div "# Collect exactly 7 spinach potions. # Then you'll be strong enough to defeat t…" at bounding box center [796, 170] width 247 height 302
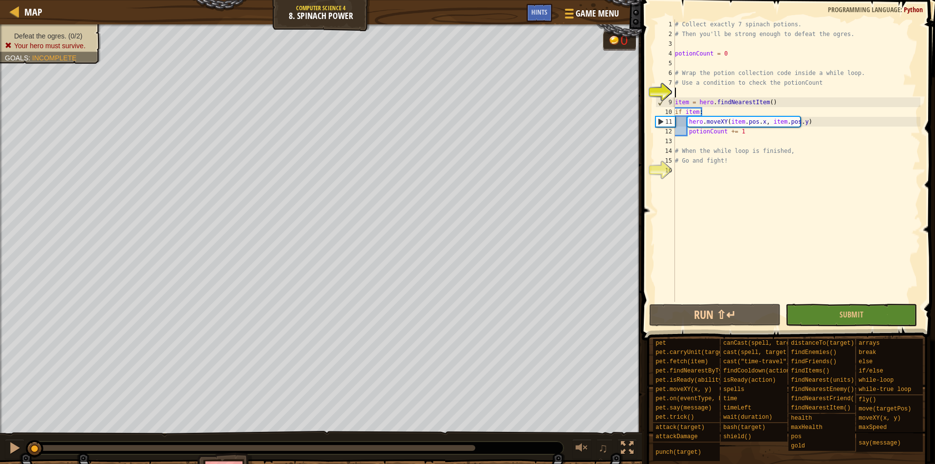
click at [685, 92] on div "# Collect exactly 7 spinach potions. # Then you'll be strong enough to defeat t…" at bounding box center [796, 170] width 247 height 302
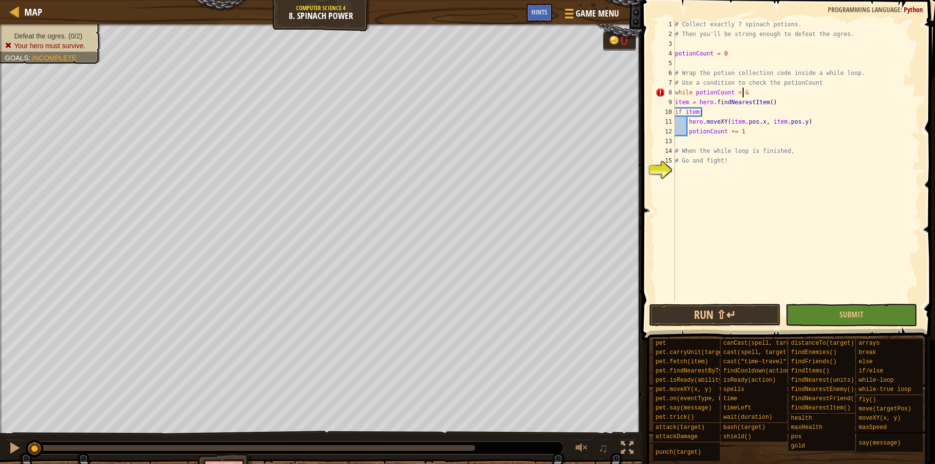
scroll to position [4, 5]
click at [748, 92] on div "# Collect exactly 7 spinach potions. # Then you'll be strong enough to defeat t…" at bounding box center [796, 170] width 247 height 302
type textarea "while potionCount < 7:"
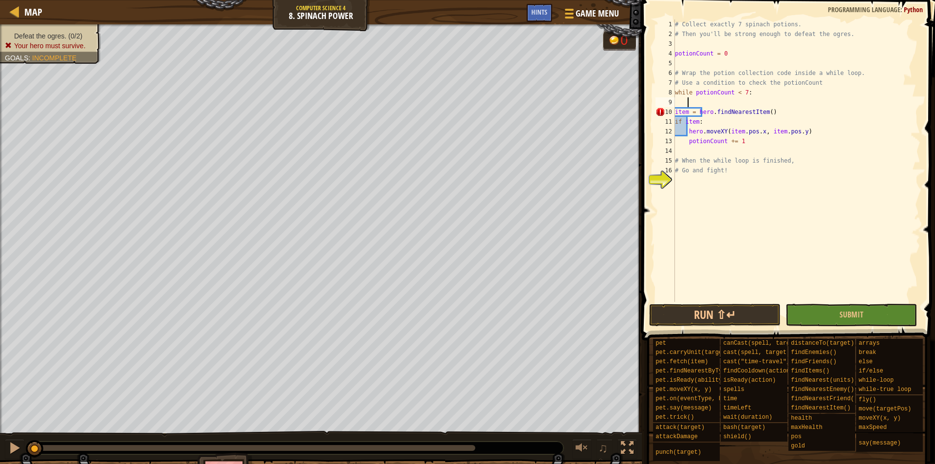
click at [678, 178] on div "# Collect exactly 7 spinach potions. # Then you'll be strong enough to defeat t…" at bounding box center [796, 170] width 247 height 302
type textarea "while True:"
type textarea "enemy = hero.findNearestEnemy()"
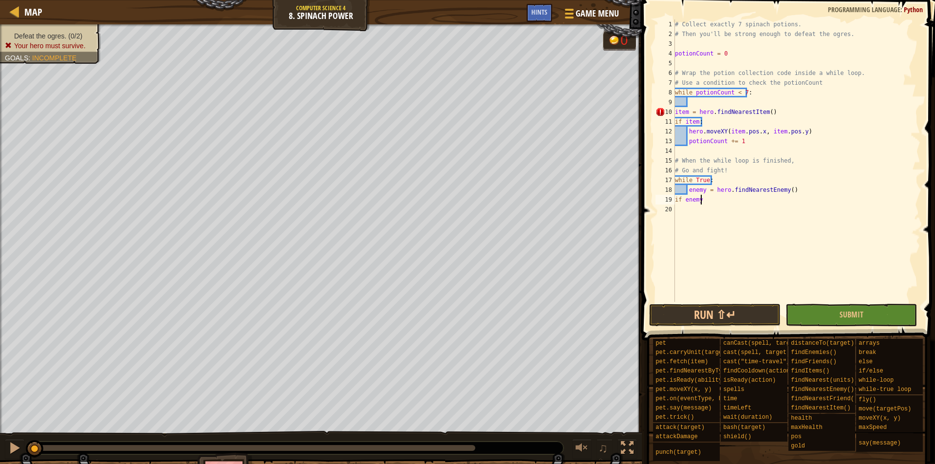
scroll to position [4, 1]
type textarea "if enemy:"
click at [790, 189] on div "# Collect exactly 7 spinach potions. # Then you'll be strong enough to defeat t…" at bounding box center [796, 170] width 247 height 302
type textarea "enemy = hero.findNearestEnemy()"
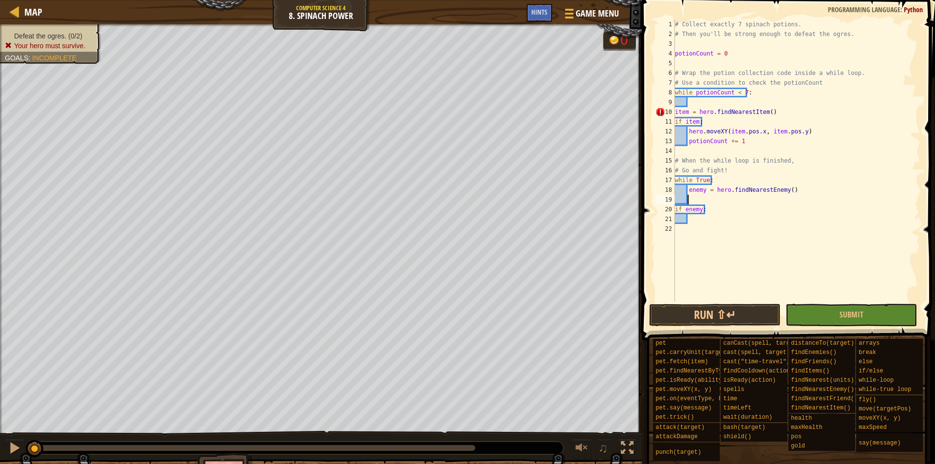
click at [676, 210] on div "# Collect exactly 7 spinach potions. # Then you'll be strong enough to defeat t…" at bounding box center [796, 170] width 247 height 302
type textarea "if enemy:"
click at [719, 210] on div "# Collect exactly 7 spinach potions. # Then you'll be strong enough to defeat t…" at bounding box center [796, 170] width 247 height 302
click at [688, 210] on div "# Collect exactly 7 spinach potions. # Then you'll be strong enough to defeat t…" at bounding box center [796, 170] width 247 height 302
type textarea "if enemy:"
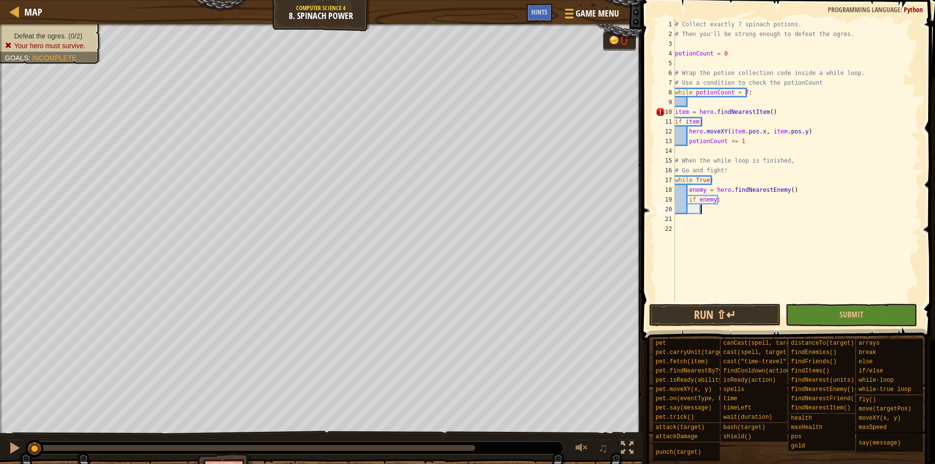
click at [709, 211] on div "# Collect exactly 7 spinach potions. # Then you'll be strong enough to defeat t…" at bounding box center [796, 170] width 247 height 302
type textarea "hero.attack(enemy)"
click at [691, 103] on div "# Collect exactly 7 spinach potions. # Then you'll be strong enough to defeat t…" at bounding box center [796, 170] width 247 height 302
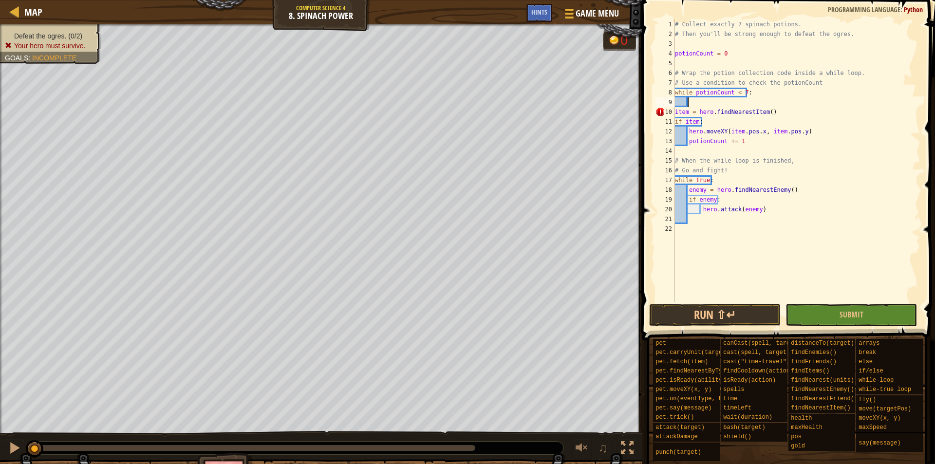
scroll to position [4, 0]
type textarea "while potionCount < 7:"
click at [676, 110] on div "# Collect exactly 7 spinach potions. # Then you'll be strong enough to defeat t…" at bounding box center [796, 170] width 247 height 302
click at [833, 312] on button "Submit" at bounding box center [851, 315] width 131 height 22
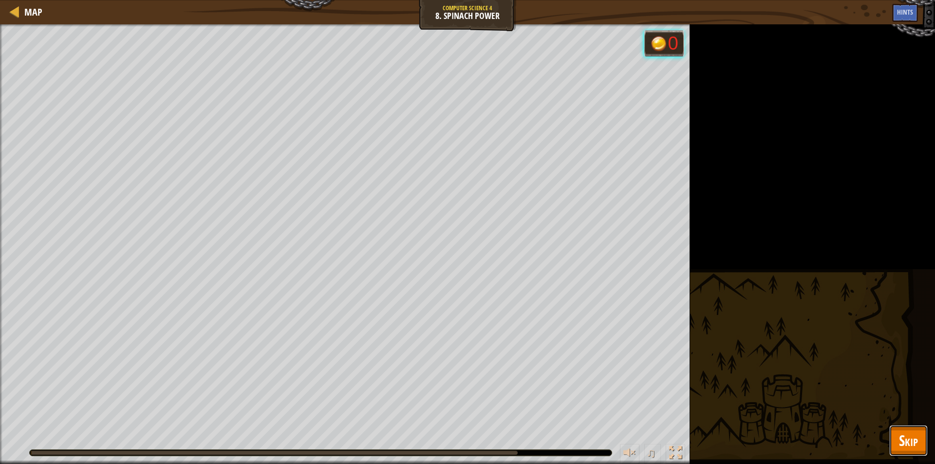
click at [894, 437] on button "Skip" at bounding box center [908, 440] width 38 height 31
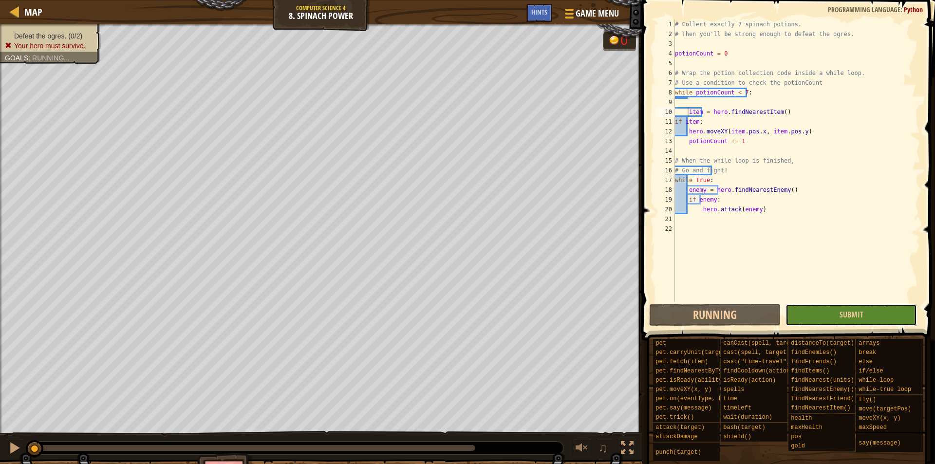
click at [835, 312] on button "Submit" at bounding box center [851, 315] width 131 height 22
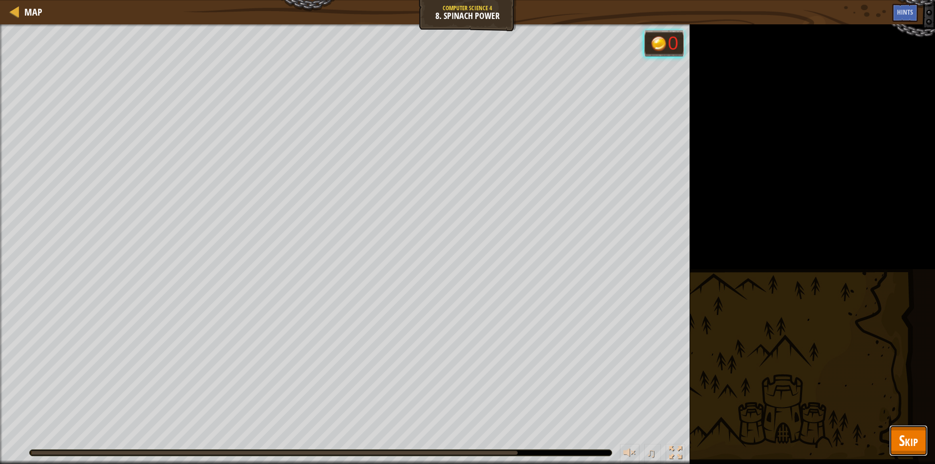
click at [905, 439] on span "Skip" at bounding box center [908, 441] width 19 height 20
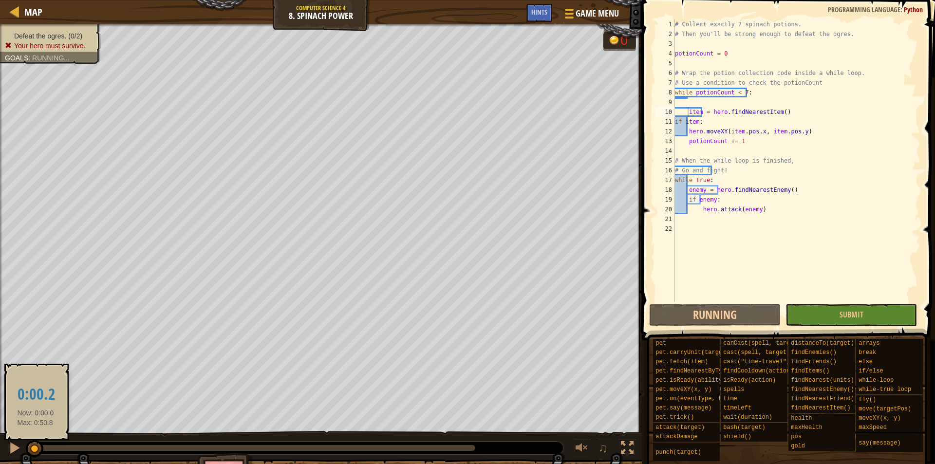
drag, startPoint x: 36, startPoint y: 450, endPoint x: 62, endPoint y: 451, distance: 26.8
click at [43, 451] on div at bounding box center [35, 449] width 18 height 18
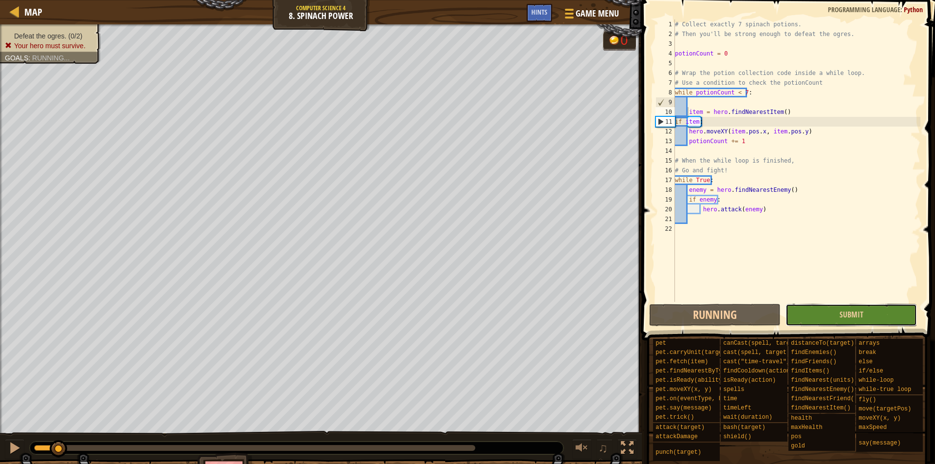
click at [804, 319] on button "Submit" at bounding box center [851, 315] width 131 height 22
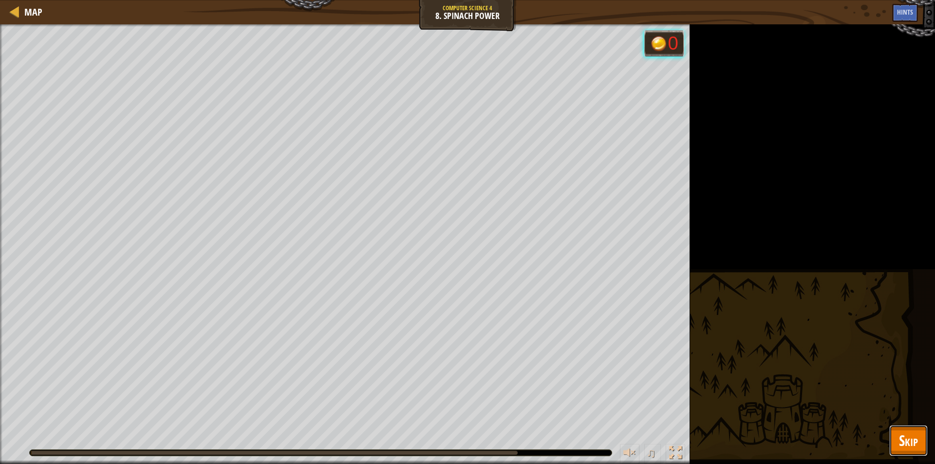
click at [907, 443] on span "Skip" at bounding box center [908, 441] width 19 height 20
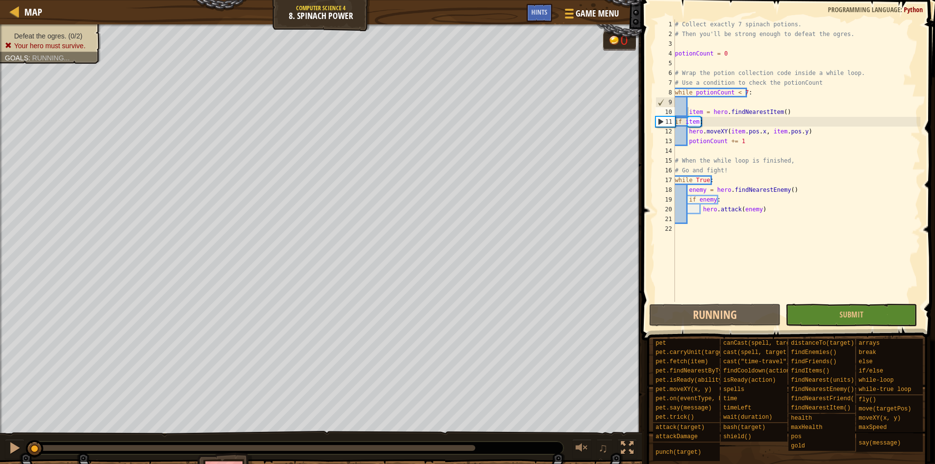
click at [688, 112] on div "# Collect exactly 7 spinach potions. # Then you'll be strong enough to defeat t…" at bounding box center [796, 170] width 247 height 302
type textarea "item = hero.findNearestItem()"
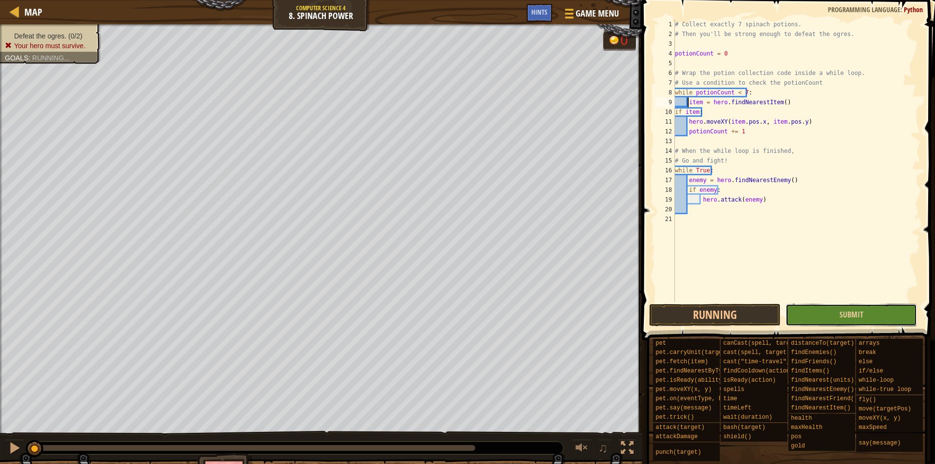
click at [869, 319] on button "Submit" at bounding box center [851, 315] width 131 height 22
click at [849, 318] on div "Defeat the ogres. (0/2) Your hero must survive. Goals : Running... 0 ♫ Okar 331…" at bounding box center [467, 261] width 935 height 475
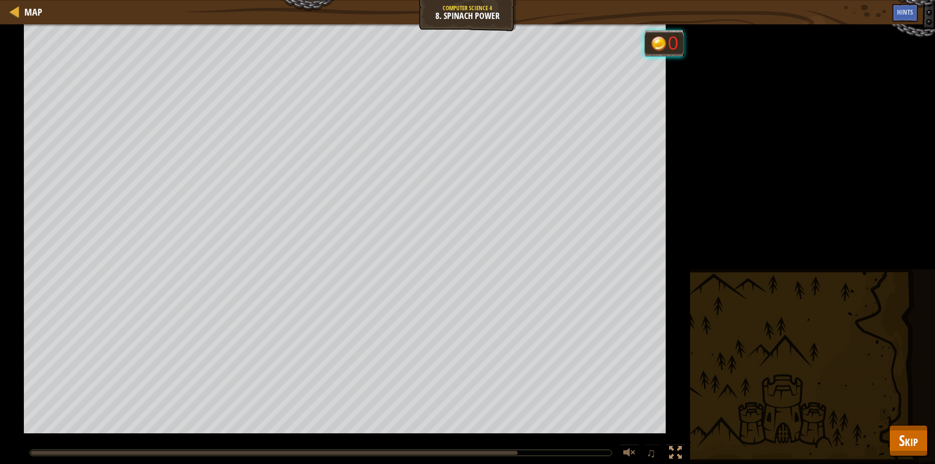
drag, startPoint x: 758, startPoint y: 266, endPoint x: 698, endPoint y: 170, distance: 113.3
click at [815, 32] on div "Defeat the ogres. (0/2) Your hero must survive. Goals : Running... 0 ♫ Okar 331…" at bounding box center [467, 244] width 935 height 440
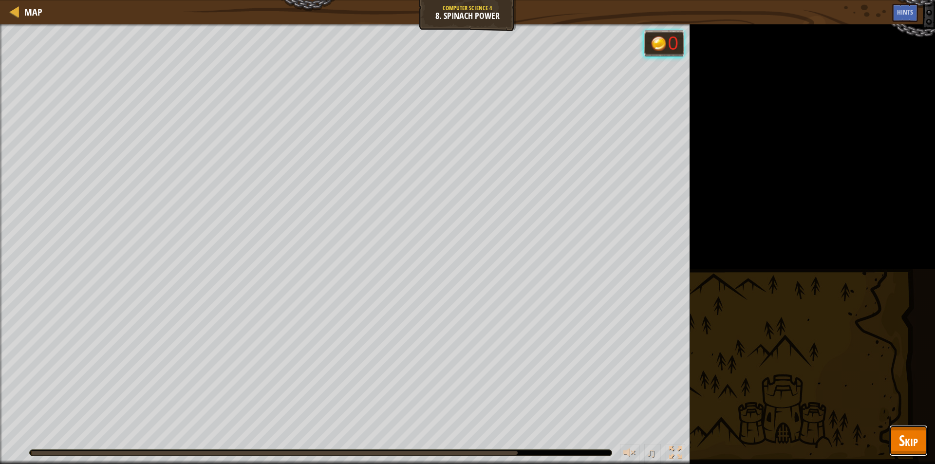
click at [911, 438] on span "Skip" at bounding box center [908, 441] width 19 height 20
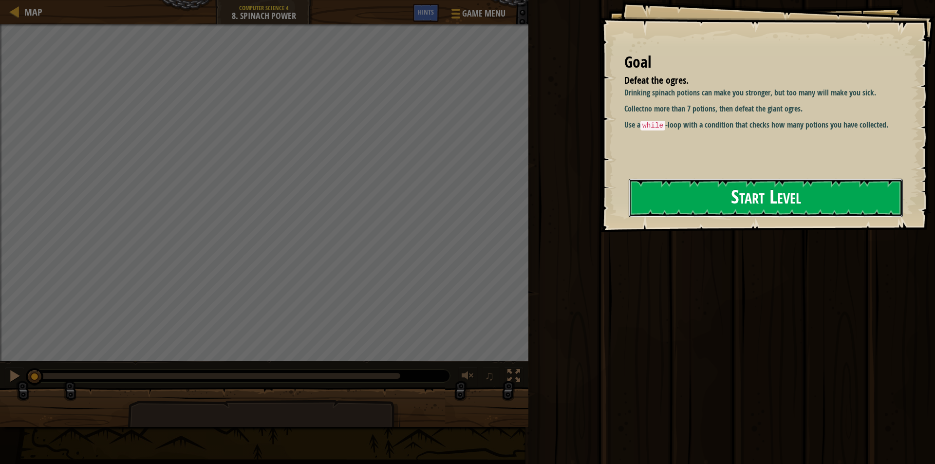
click at [717, 202] on button "Start Level" at bounding box center [766, 198] width 274 height 38
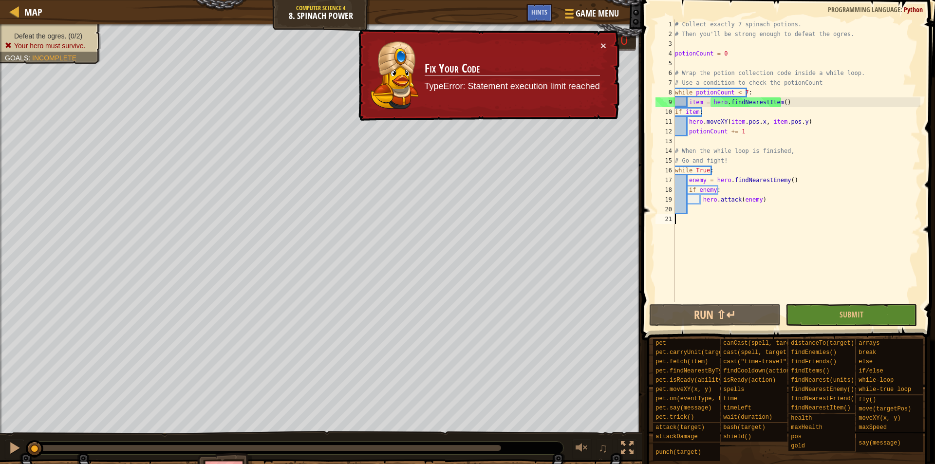
click at [676, 110] on div "# Collect exactly 7 spinach potions. # Then you'll be strong enough to defeat t…" at bounding box center [796, 170] width 247 height 302
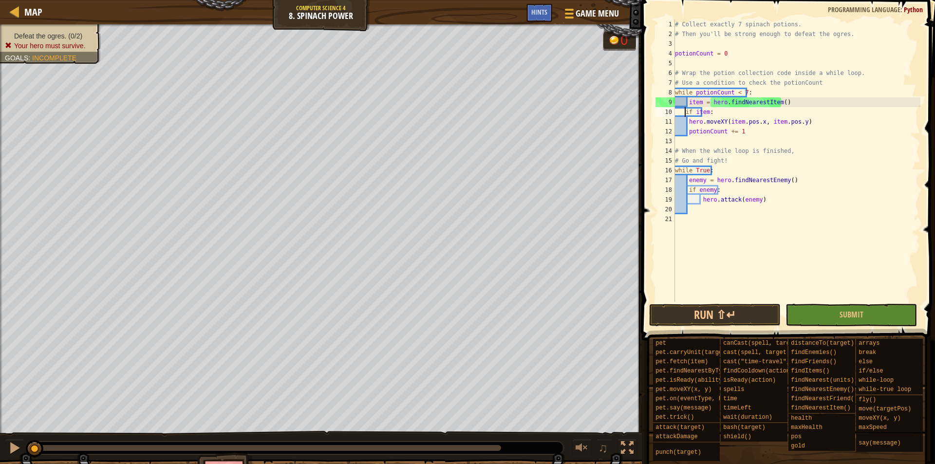
type textarea "if item:"
click at [715, 112] on div "# Collect exactly 7 spinach potions. # Then you'll be strong enough to defeat t…" at bounding box center [796, 170] width 247 height 302
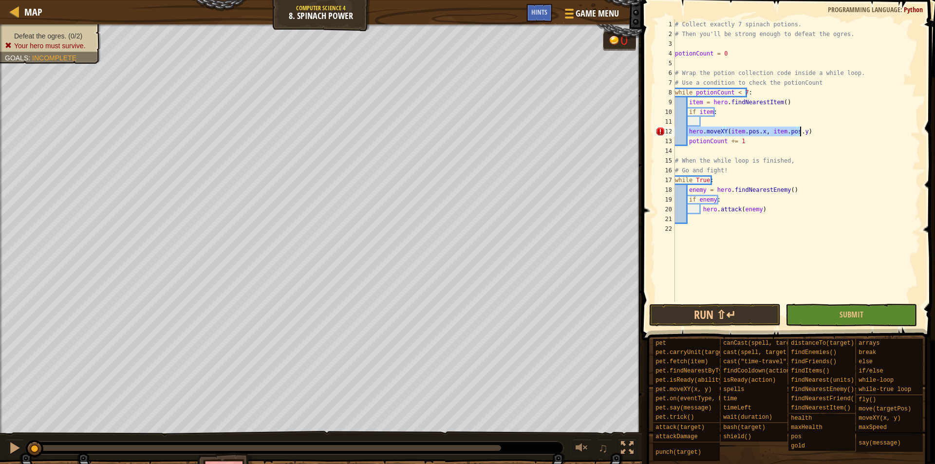
drag, startPoint x: 688, startPoint y: 132, endPoint x: 800, endPoint y: 130, distance: 112.5
click at [800, 130] on div "# Collect exactly 7 spinach potions. # Then you'll be strong enough to defeat t…" at bounding box center [796, 170] width 247 height 302
type textarea "hero.moveXY(item.pos.x, item.pos.y)"
click at [703, 123] on div "# Collect exactly 7 spinach potions. # Then you'll be strong enough to defeat t…" at bounding box center [796, 170] width 247 height 302
paste textarea "hero.moveXY(item.pos.x, item.pos.y)"
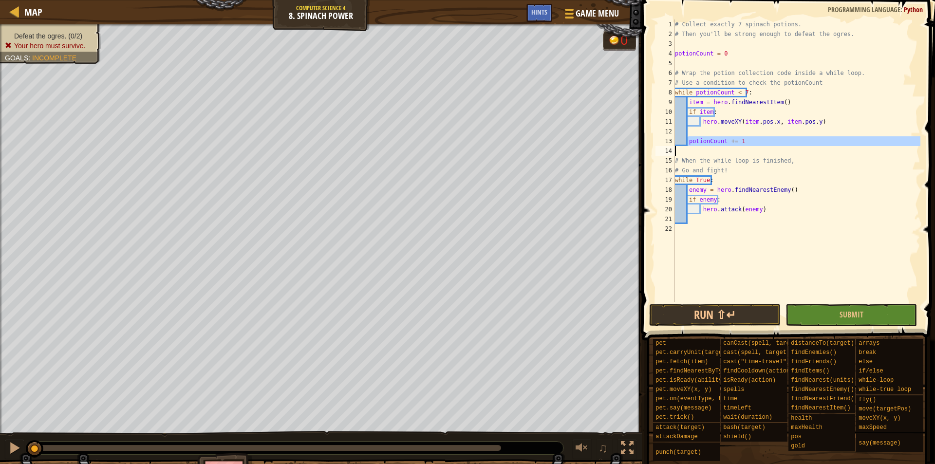
click at [689, 147] on div "# Collect exactly 7 spinach potions. # Then you'll be strong enough to defeat t…" at bounding box center [796, 170] width 247 height 302
type textarea "potionCount += 1"
click at [675, 153] on div "# Collect exactly 7 spinach potions. # Then you'll be strong enough to defeat t…" at bounding box center [796, 160] width 247 height 282
click at [836, 314] on button "Submit" at bounding box center [851, 315] width 131 height 22
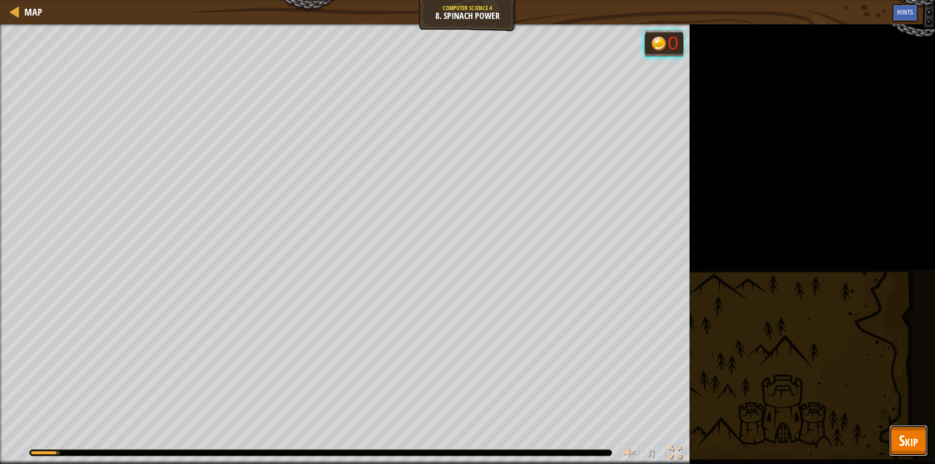
click at [902, 435] on span "Skip" at bounding box center [908, 441] width 19 height 20
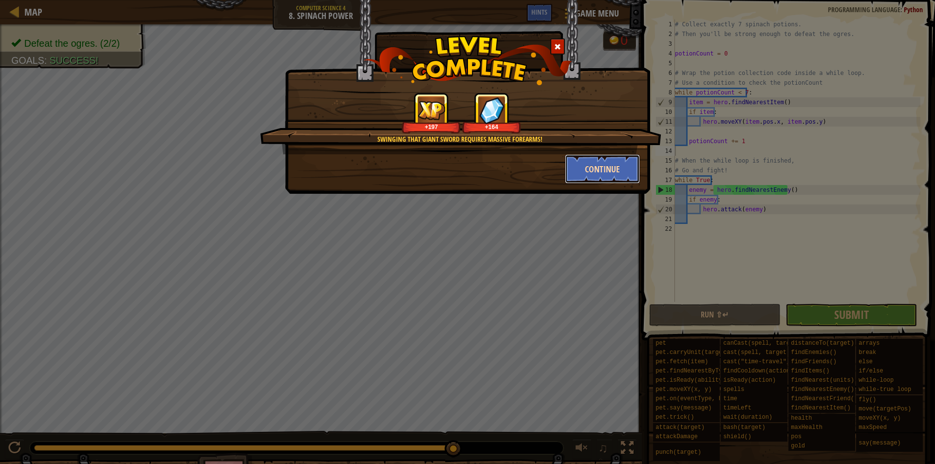
click at [590, 171] on button "Continue" at bounding box center [602, 168] width 75 height 29
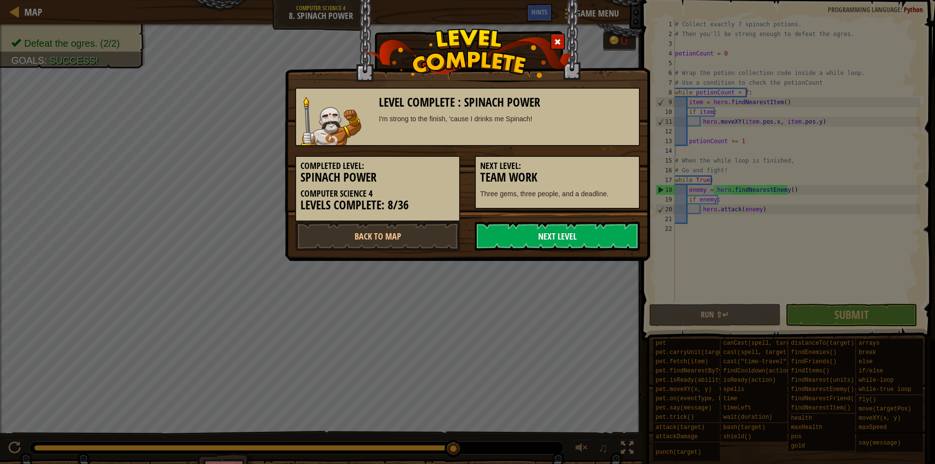
click at [546, 239] on link "Next Level" at bounding box center [557, 236] width 165 height 29
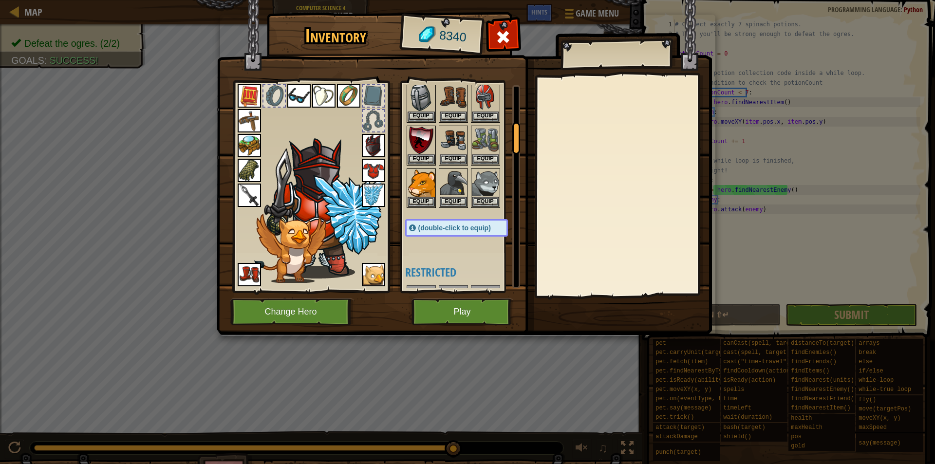
scroll to position [390, 0]
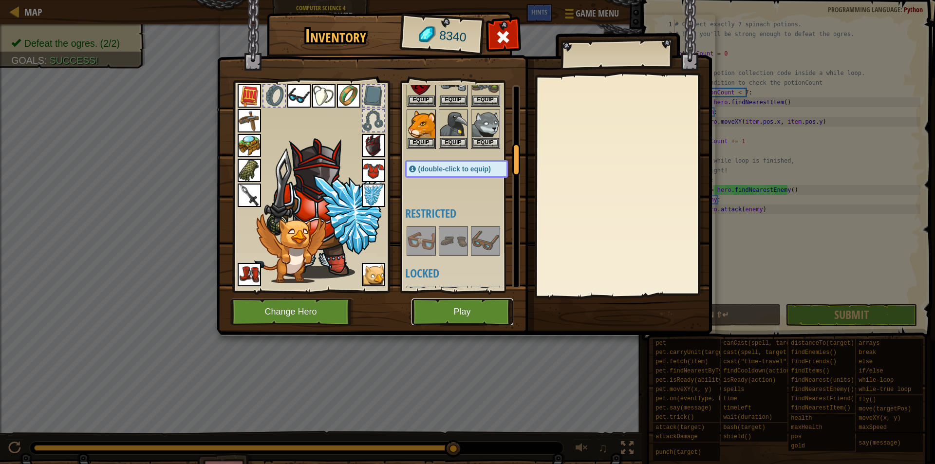
click at [462, 311] on button "Play" at bounding box center [463, 312] width 102 height 27
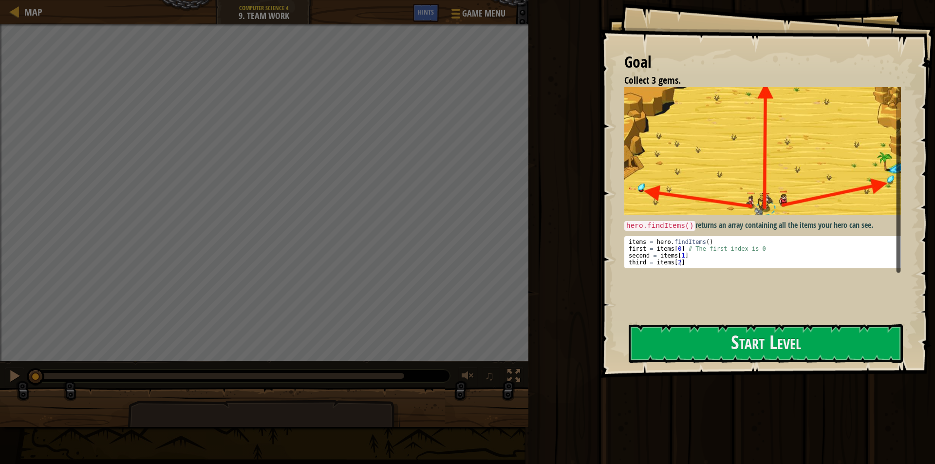
scroll to position [60, 0]
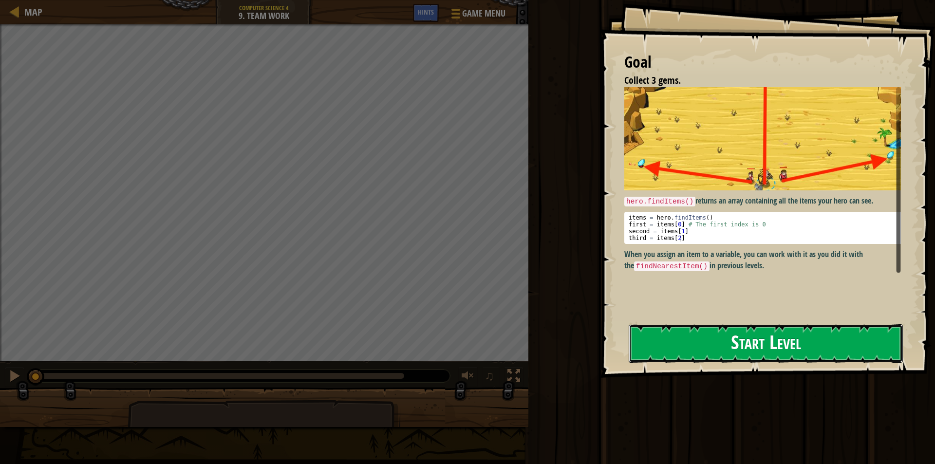
drag, startPoint x: 756, startPoint y: 339, endPoint x: 752, endPoint y: 333, distance: 8.1
click at [756, 339] on button "Start Level" at bounding box center [766, 343] width 274 height 38
